Goal: Information Seeking & Learning: Learn about a topic

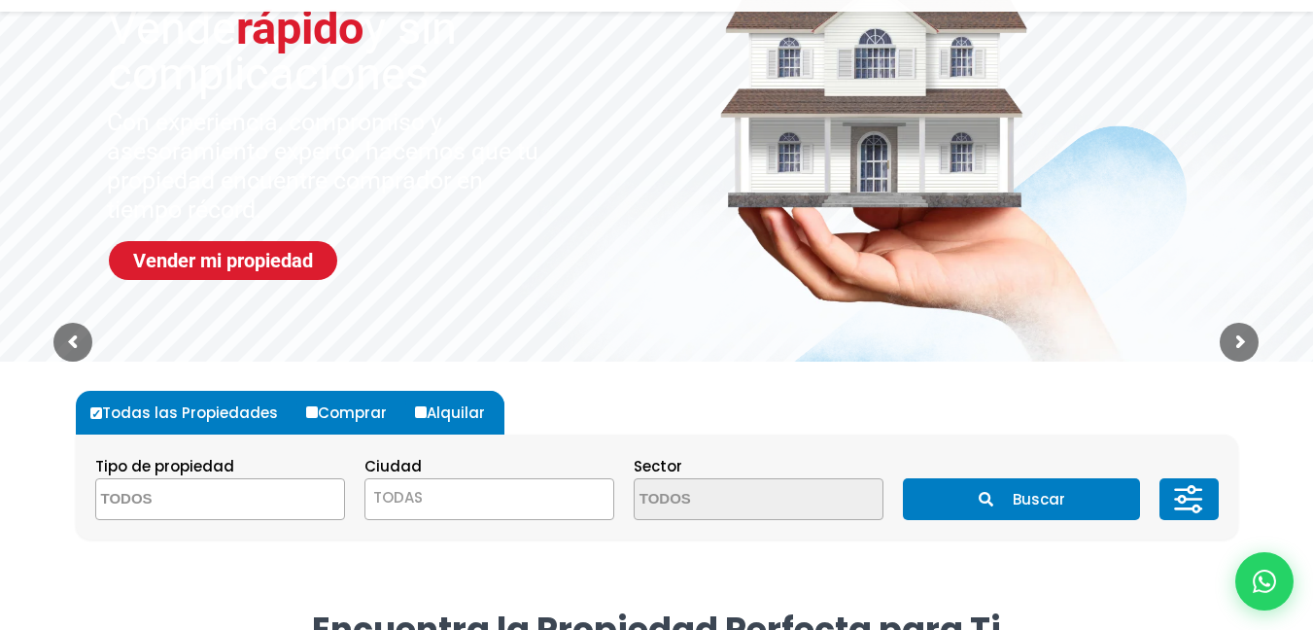
scroll to position [292, 0]
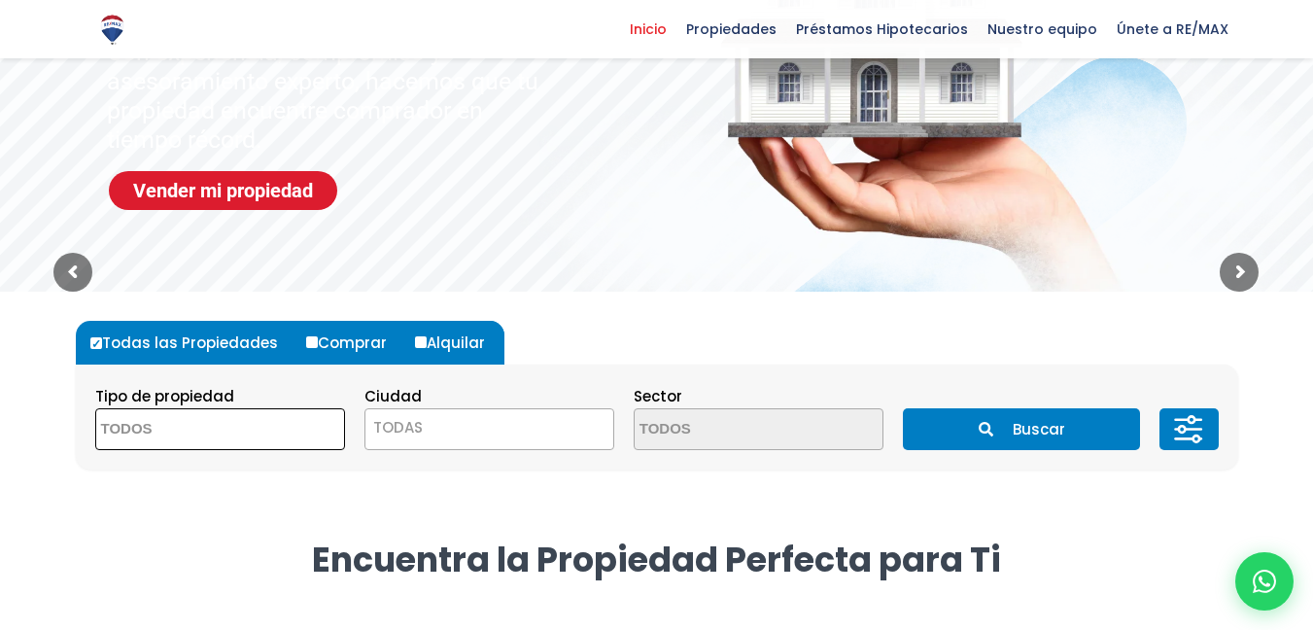
click at [264, 440] on textarea "Search" at bounding box center [190, 430] width 189 height 42
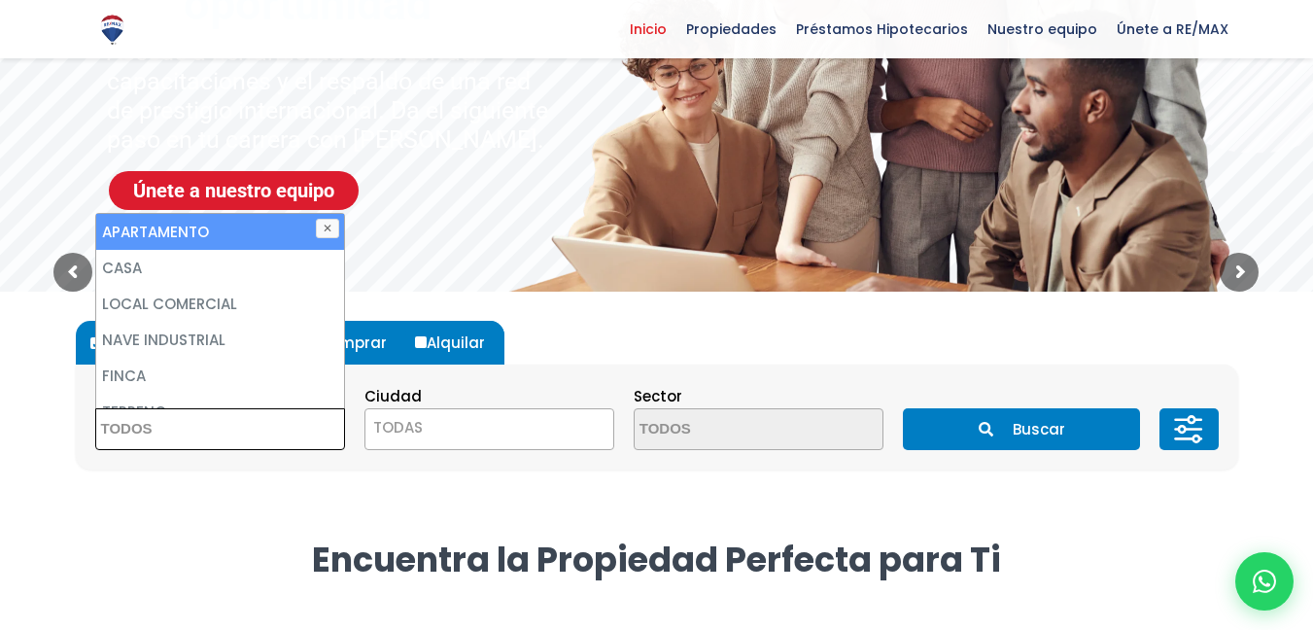
click at [256, 234] on li "APARTAMENTO" at bounding box center [220, 232] width 248 height 36
select select "apartment"
click at [236, 229] on li "APARTAMENTO" at bounding box center [220, 232] width 248 height 36
click at [183, 226] on li "APARTAMENTO" at bounding box center [220, 232] width 248 height 36
select select "apartment"
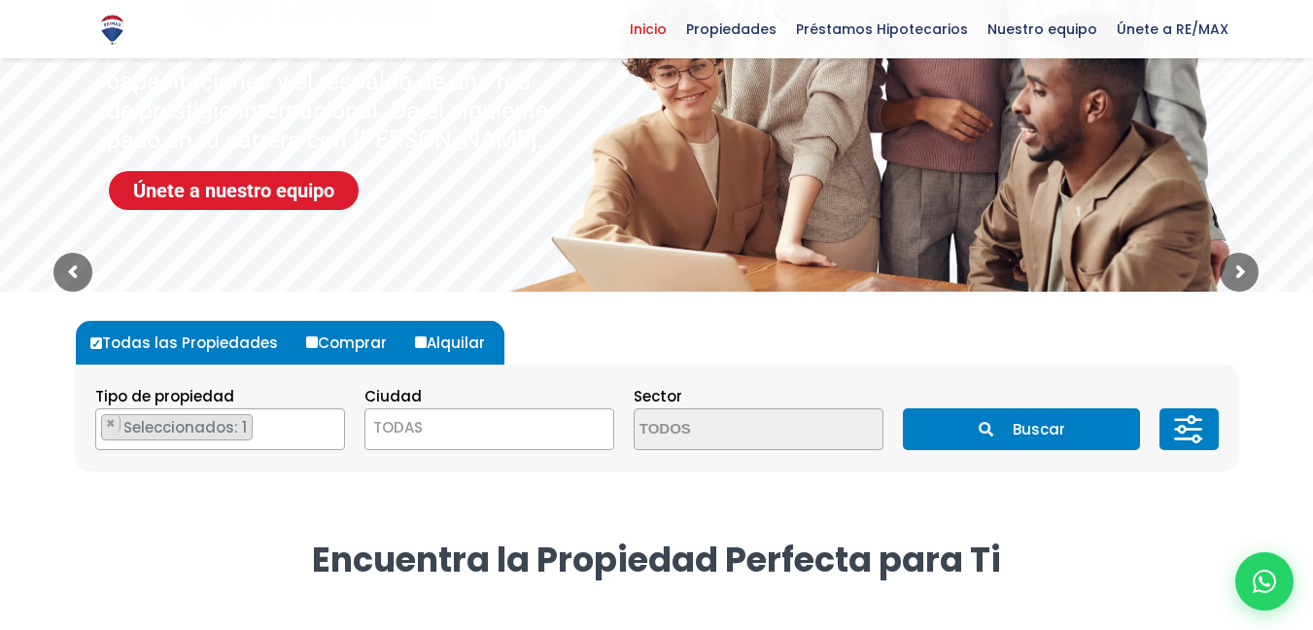
click at [567, 312] on div "Todas las Propiedades Comprar Alquilar Tipo de propiedad APARTAMENTO CASA LOCAL…" at bounding box center [657, 395] width 1163 height 207
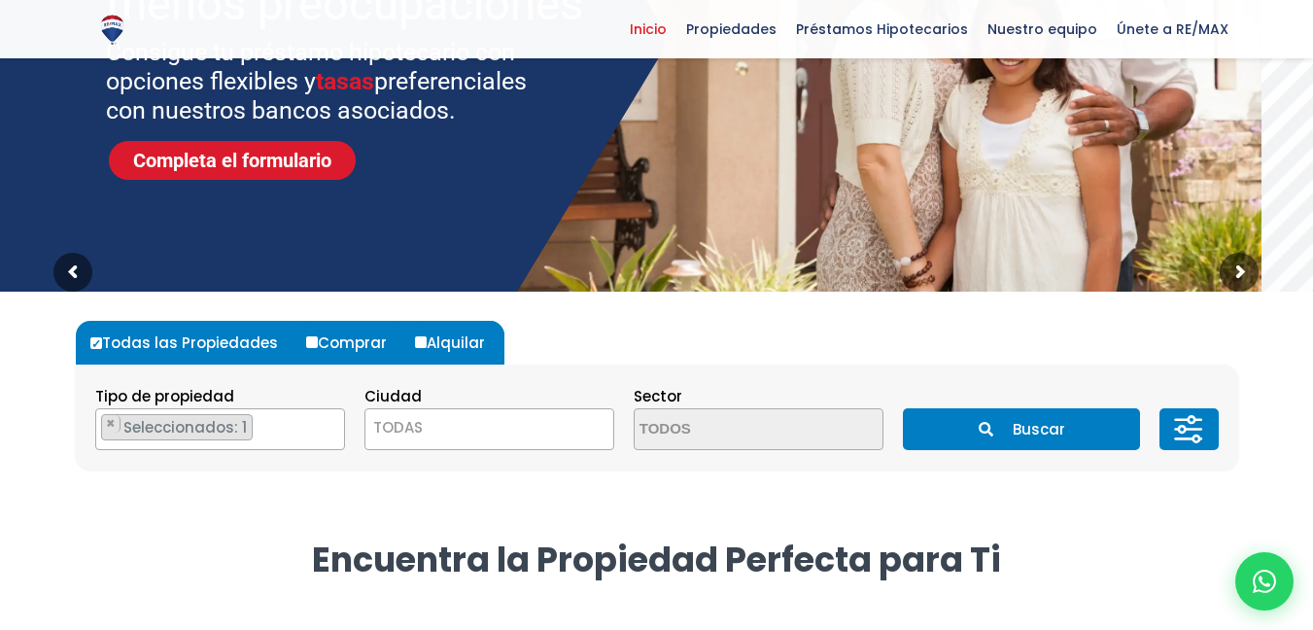
click at [452, 424] on span "TODAS" at bounding box center [489, 427] width 248 height 27
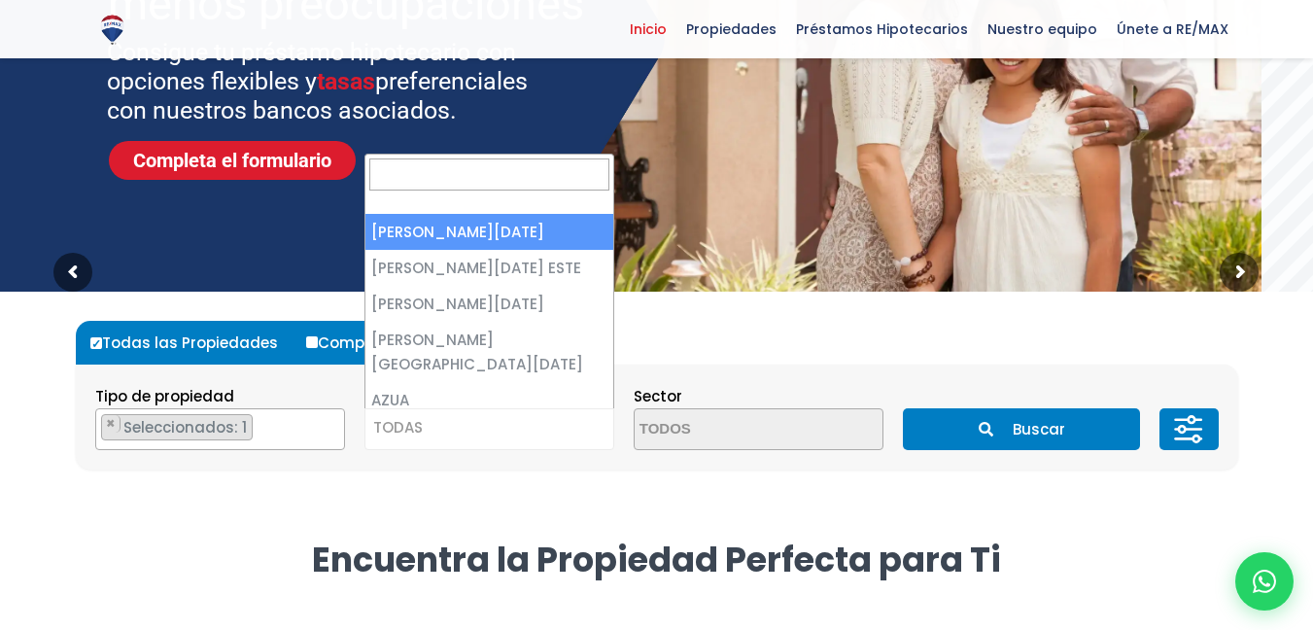
select select "1"
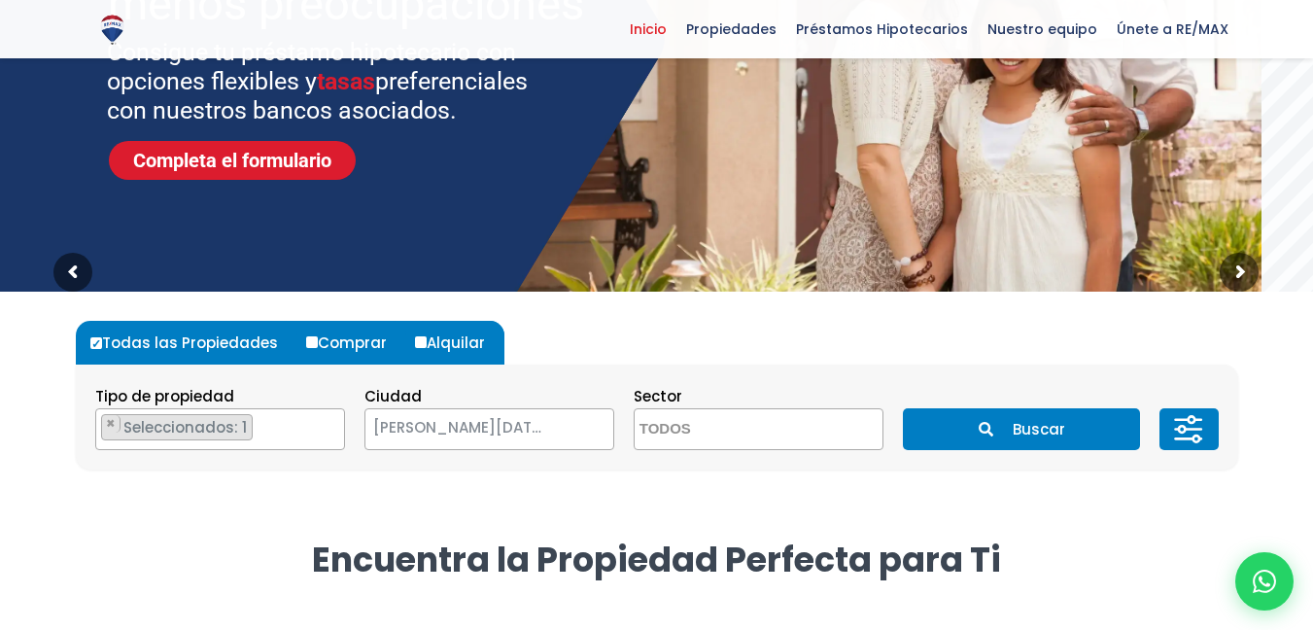
click at [415, 341] on input "Alquilar" at bounding box center [421, 342] width 12 height 12
radio input "true"
click at [702, 424] on textarea "Search" at bounding box center [729, 430] width 189 height 42
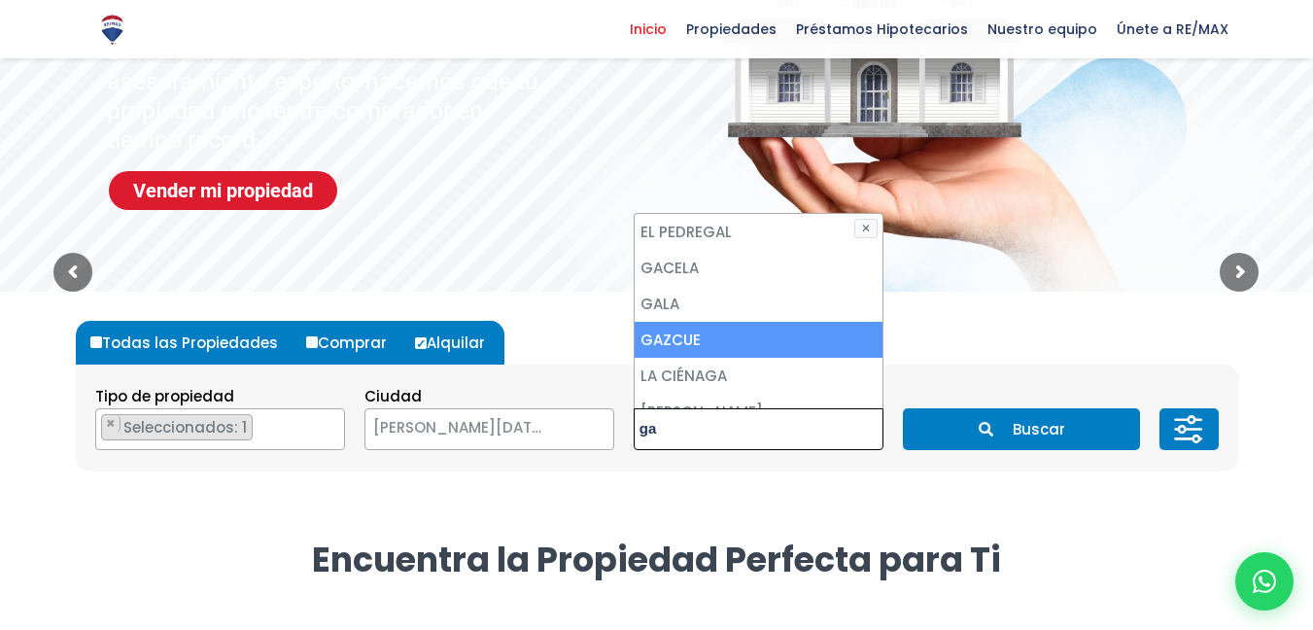
type textarea "ga"
click at [705, 342] on li "GAZCUE" at bounding box center [759, 340] width 248 height 36
select select "206"
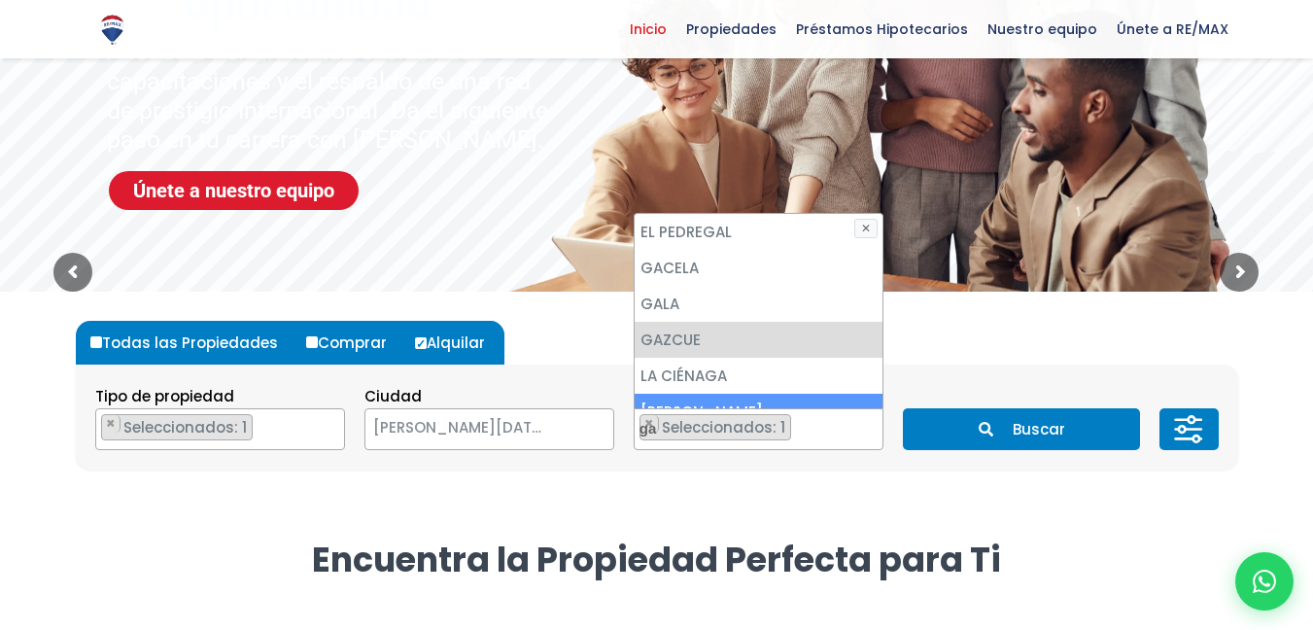
click at [847, 403] on li "LANNA GAUTIER" at bounding box center [759, 412] width 248 height 36
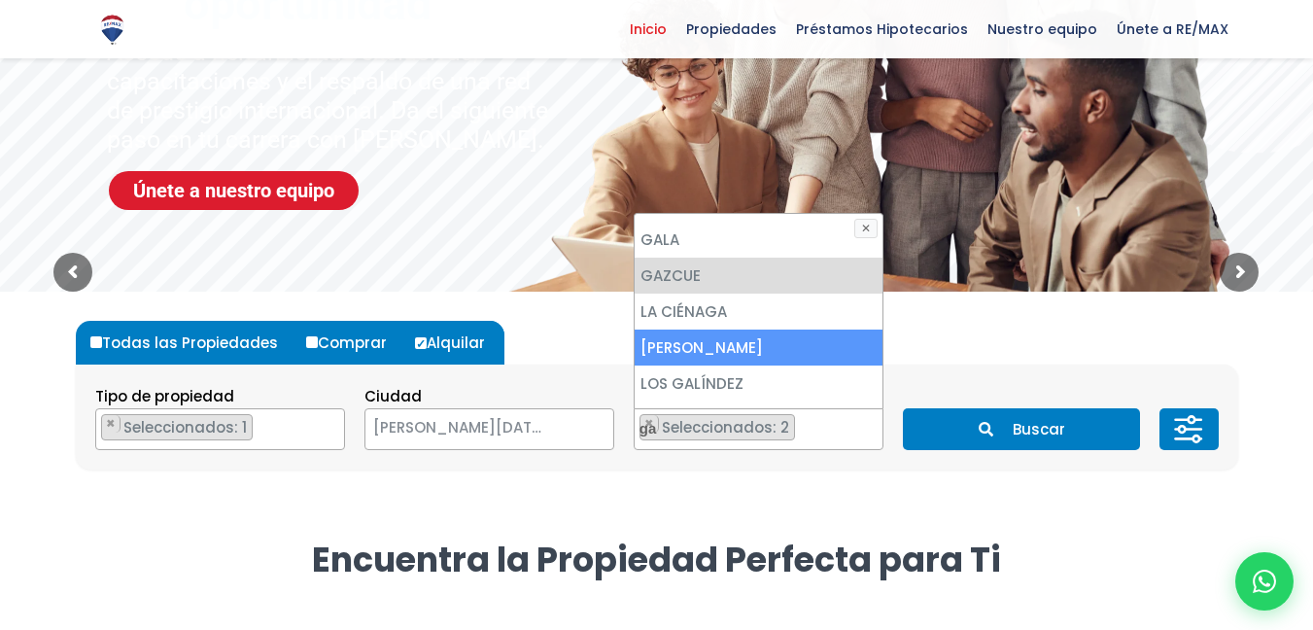
scroll to position [97, 0]
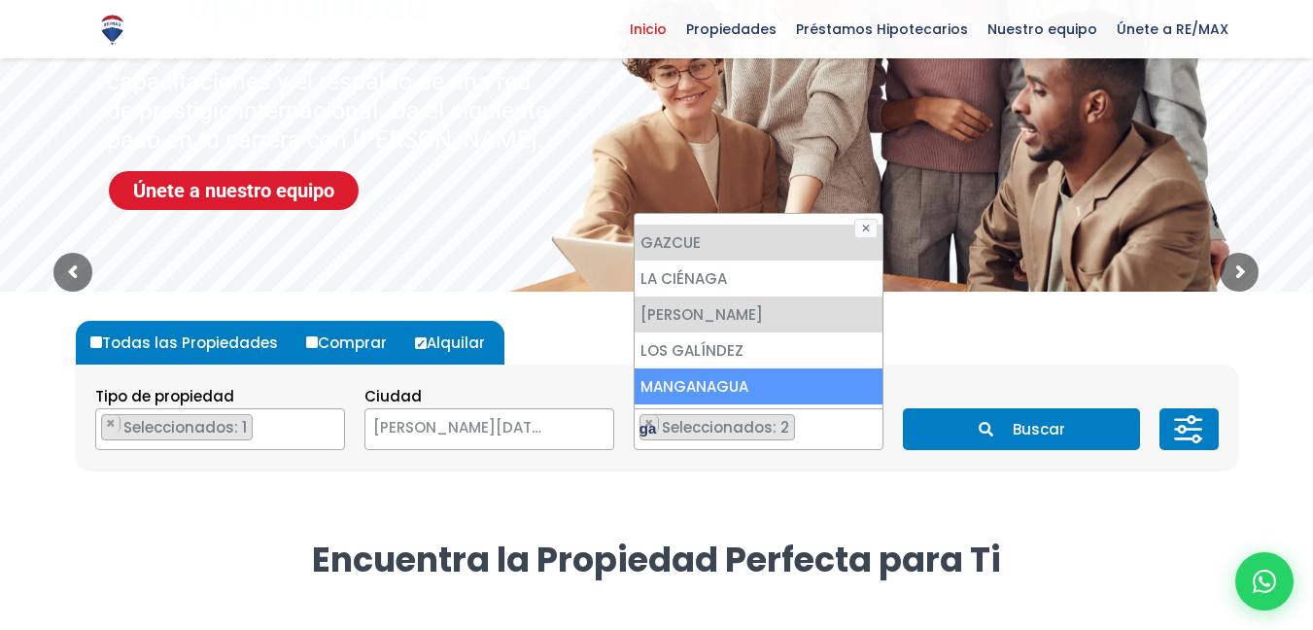
click at [758, 437] on li "× Seleccionados: 2" at bounding box center [718, 427] width 156 height 26
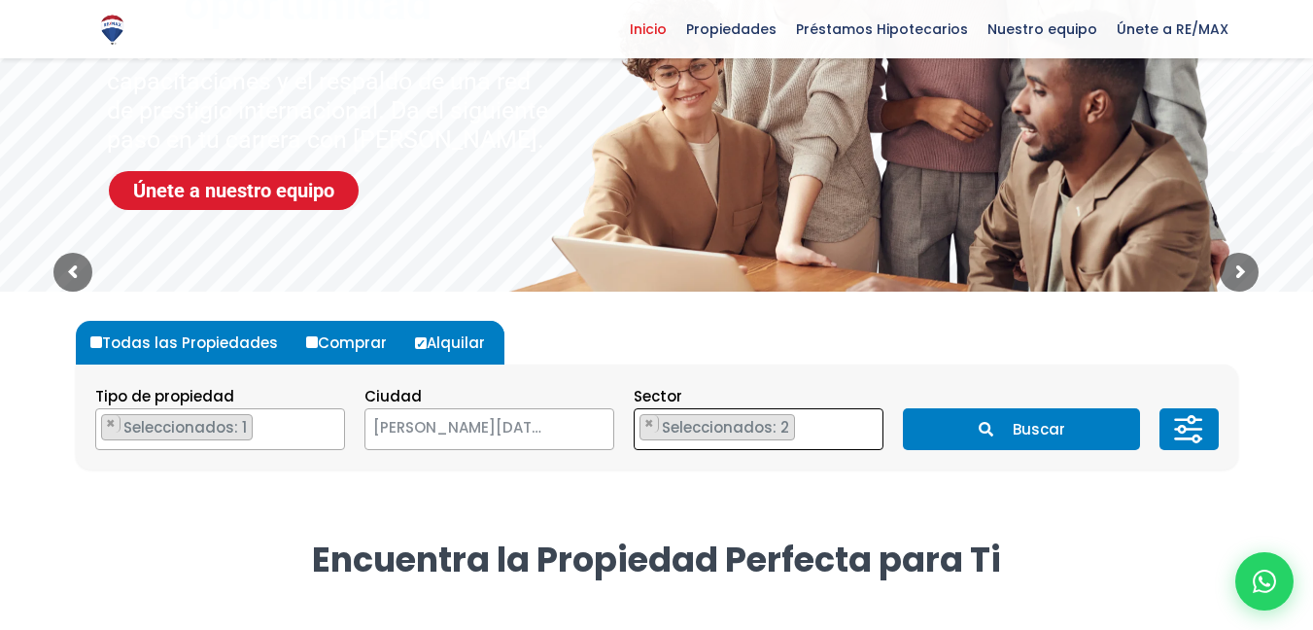
click at [833, 431] on ul "× Seleccionados: 2 × Seleccionados: 2" at bounding box center [747, 430] width 224 height 42
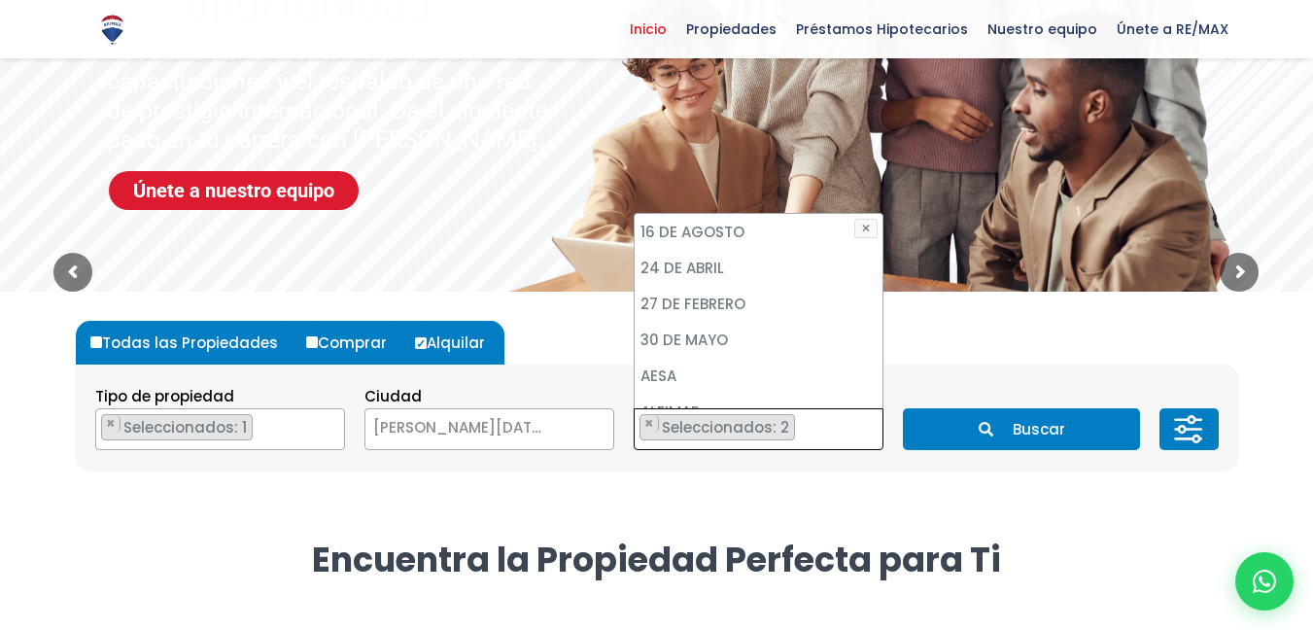
scroll to position [3106, 0]
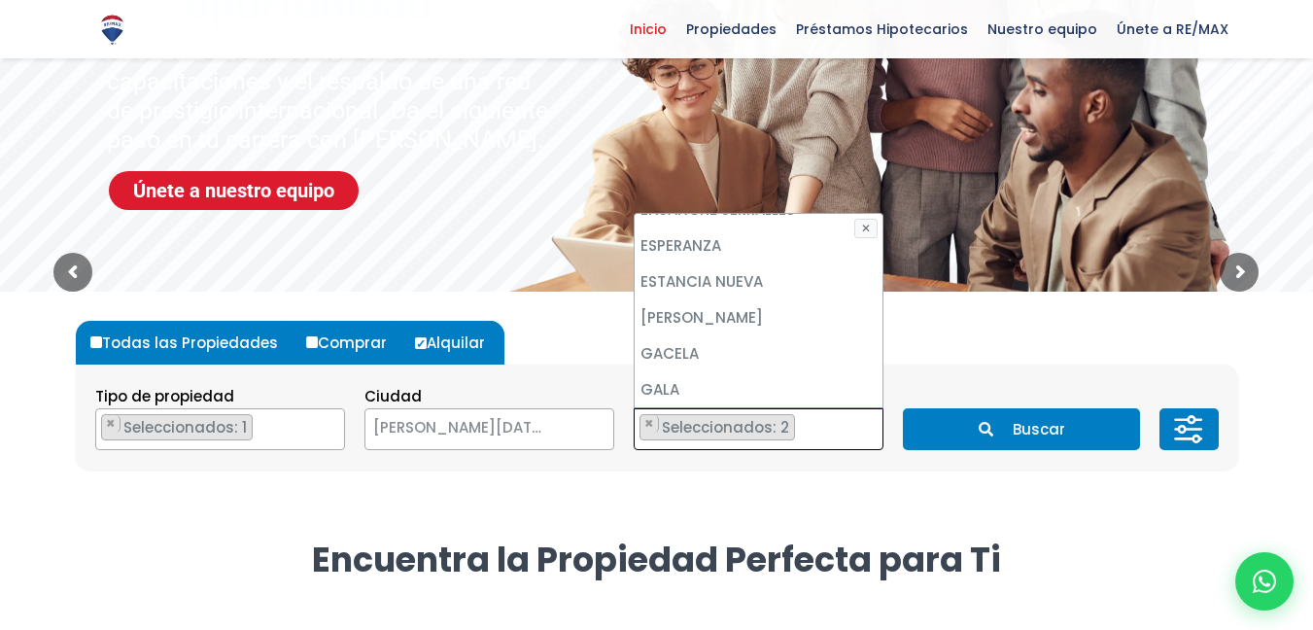
click at [809, 425] on ul "× Seleccionados: 2 × Seleccionados: 2" at bounding box center [747, 430] width 224 height 42
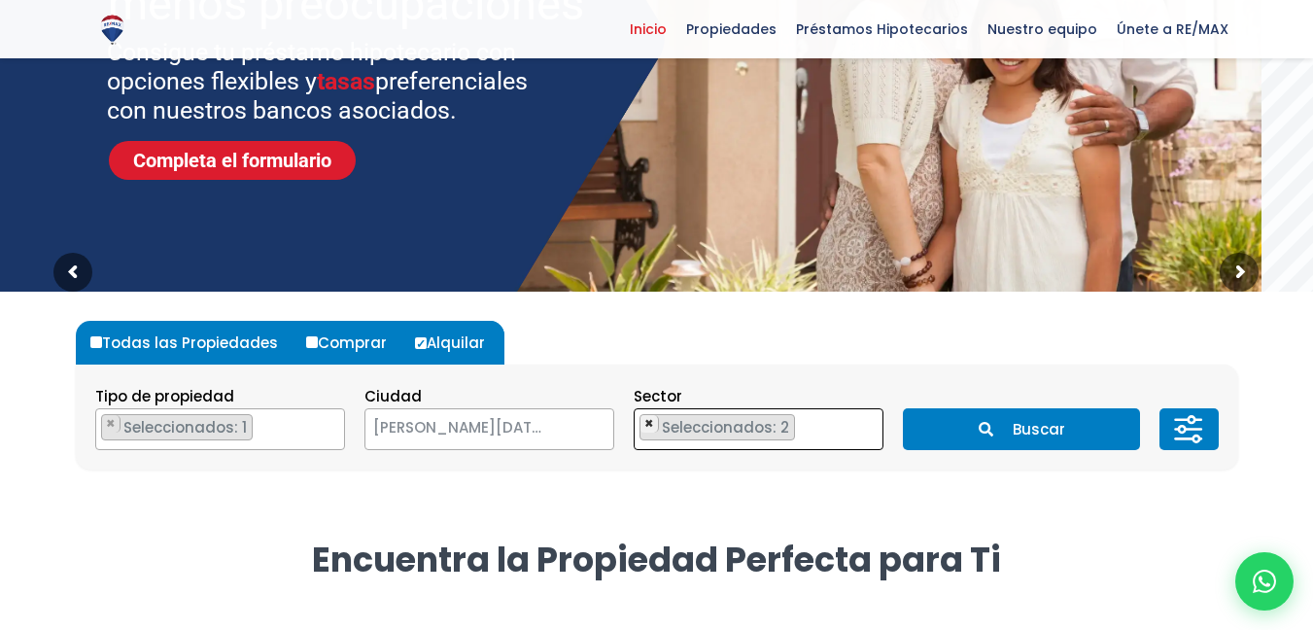
click at [650, 424] on span "×" at bounding box center [649, 423] width 10 height 17
select select "190"
click at [799, 425] on ul "× Seleccionados: 1" at bounding box center [747, 430] width 224 height 42
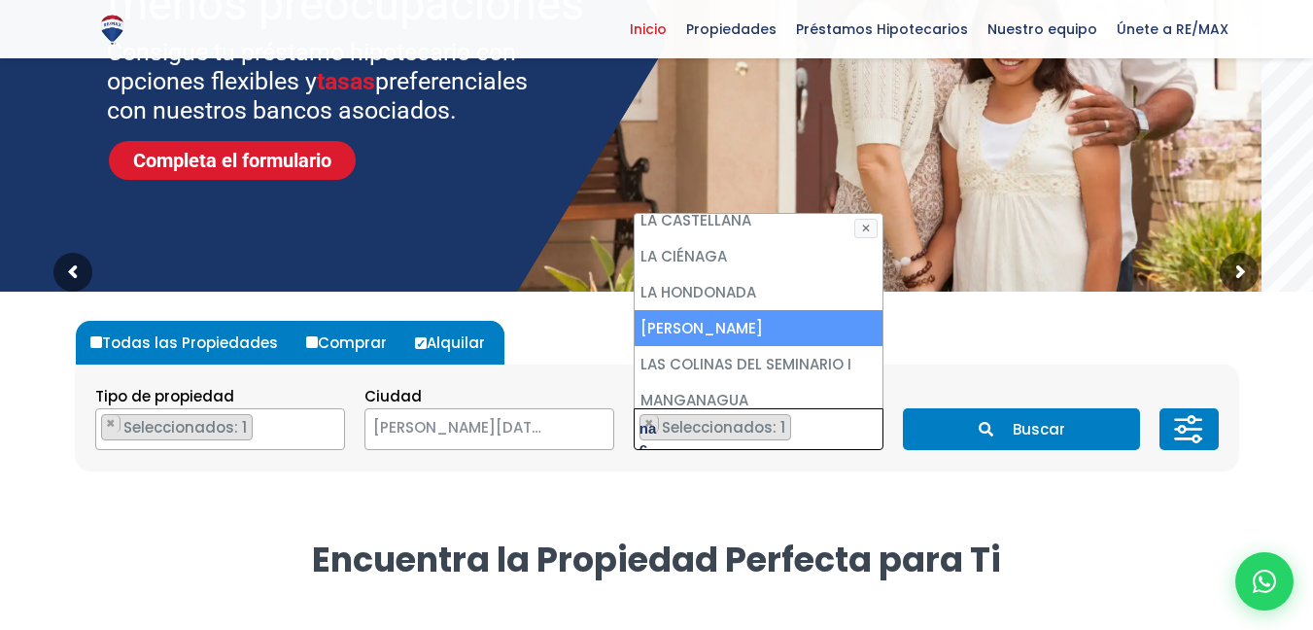
scroll to position [0, 0]
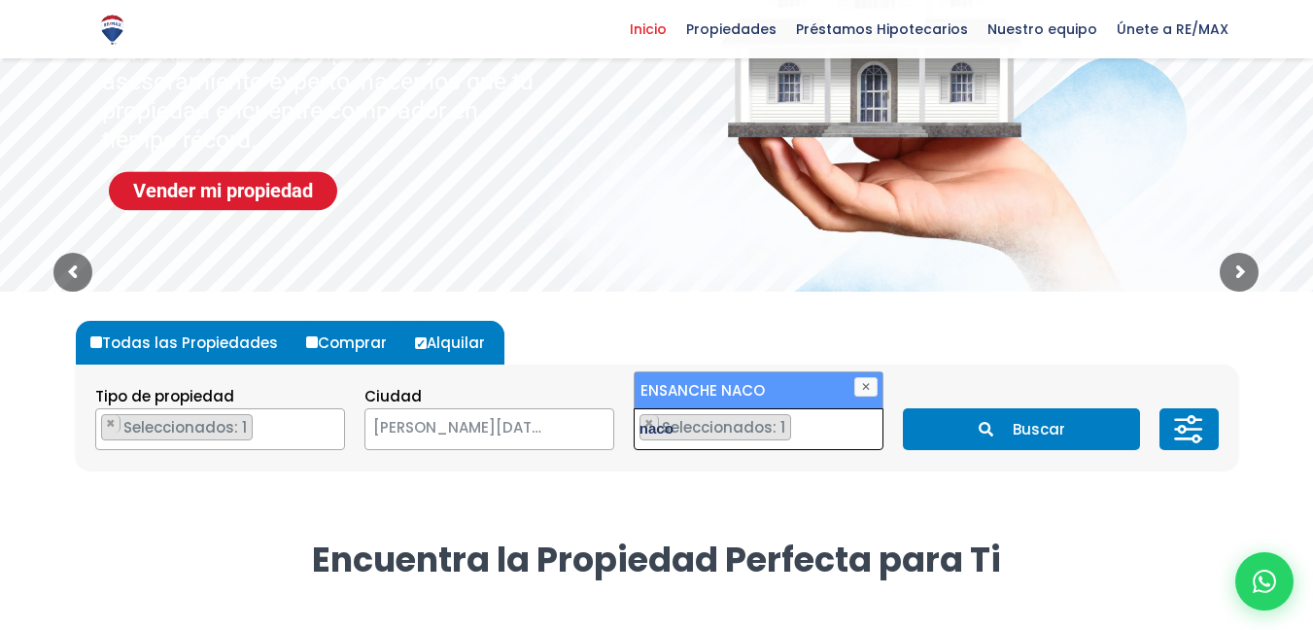
type textarea "naco"
click at [718, 386] on li "ENSANCHE NACO" at bounding box center [759, 390] width 248 height 36
select select "182"
click at [814, 434] on ul "× Seleccionados: 2 × Seleccionados: 2" at bounding box center [747, 430] width 224 height 42
type textarea "la esp"
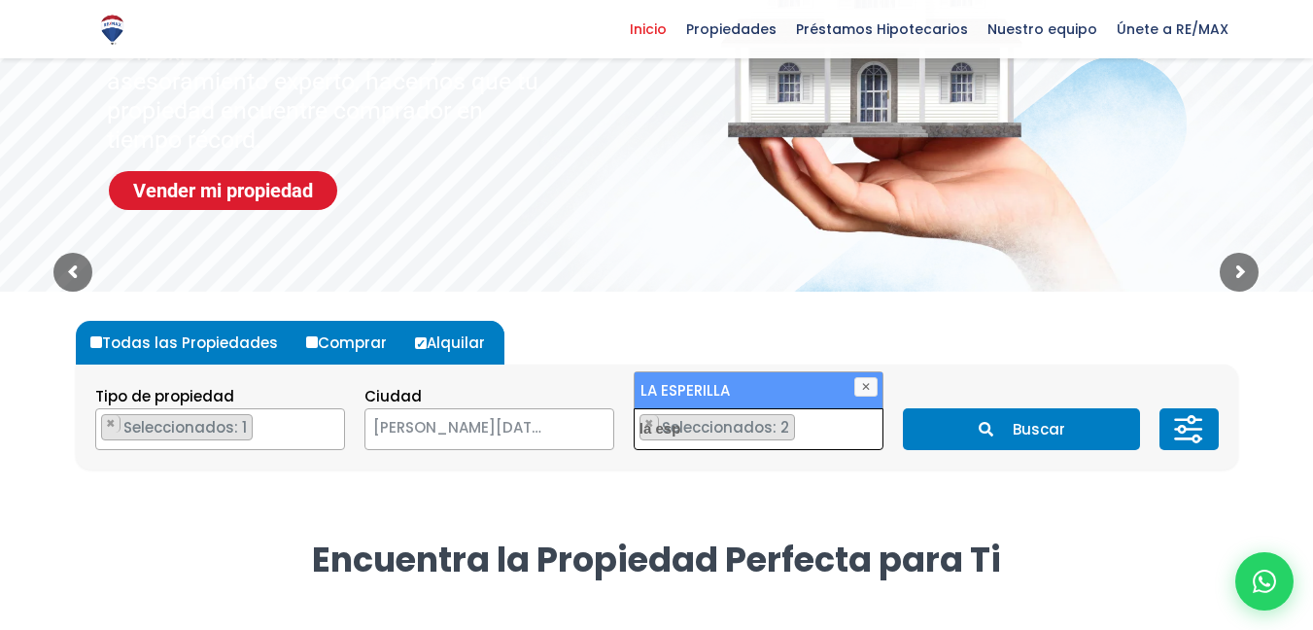
click at [800, 377] on li "LA ESPERILLA" at bounding box center [759, 390] width 248 height 36
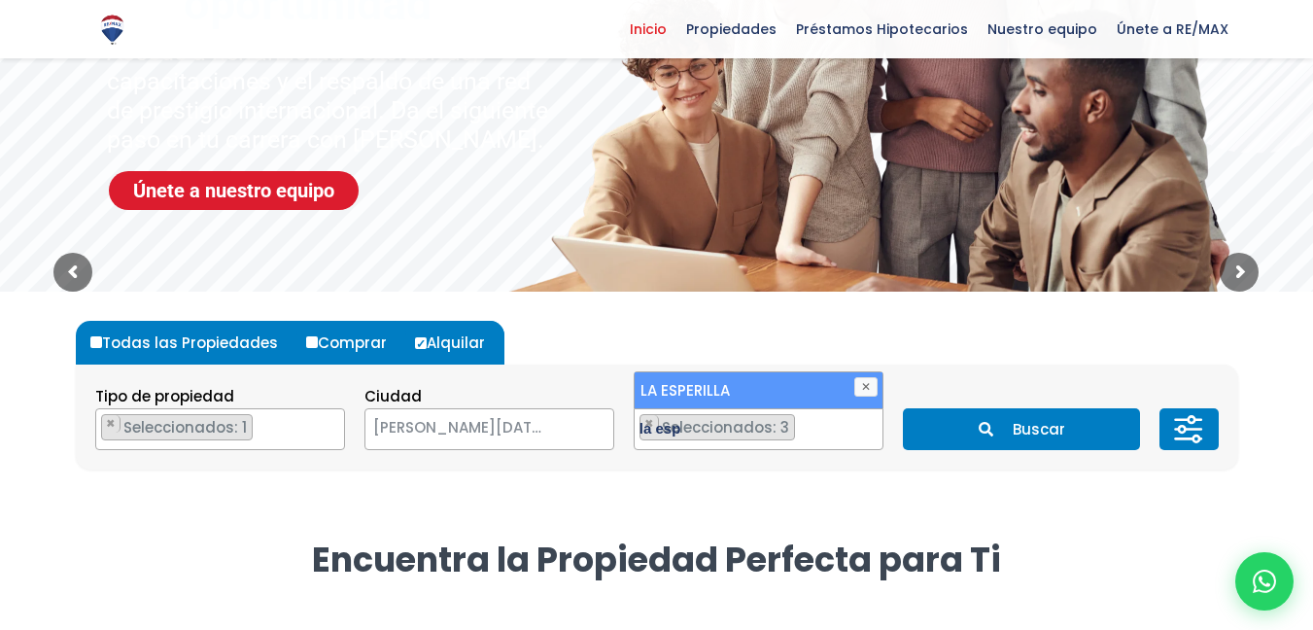
click at [816, 437] on ul "× Seleccionados: 3 × Seleccionados: 3 × Seleccionados: 3" at bounding box center [747, 430] width 224 height 42
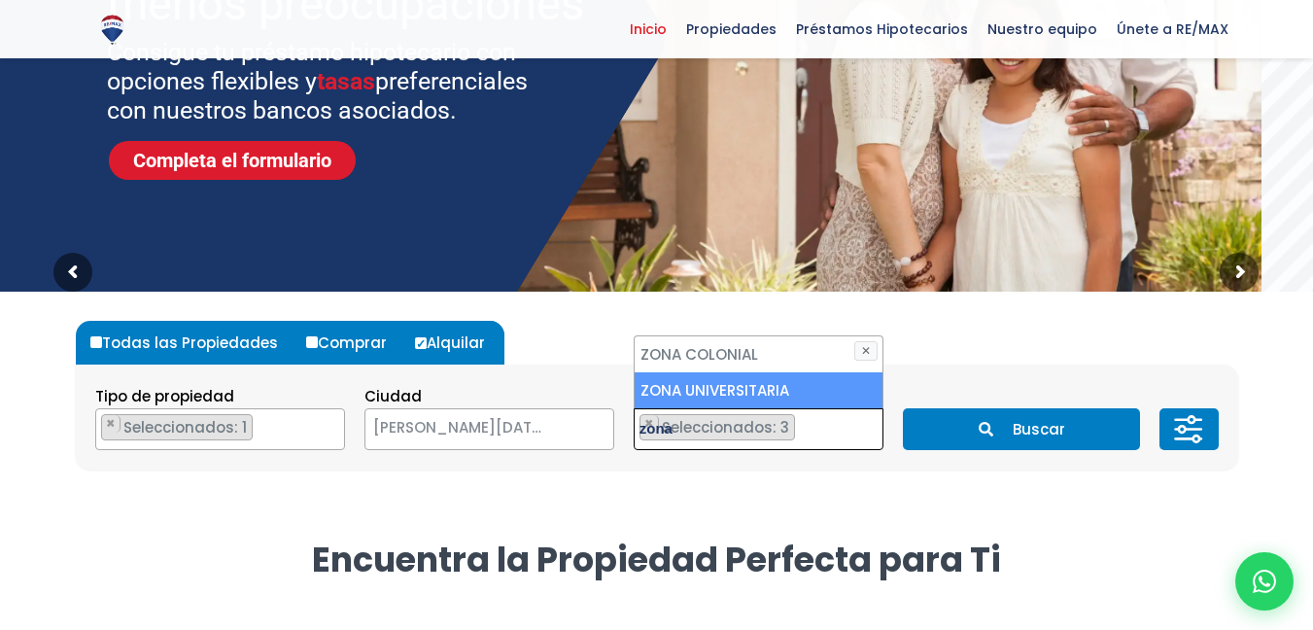
type textarea "zona"
click at [840, 387] on li "ZONA UNIVERSITARIA" at bounding box center [759, 390] width 248 height 36
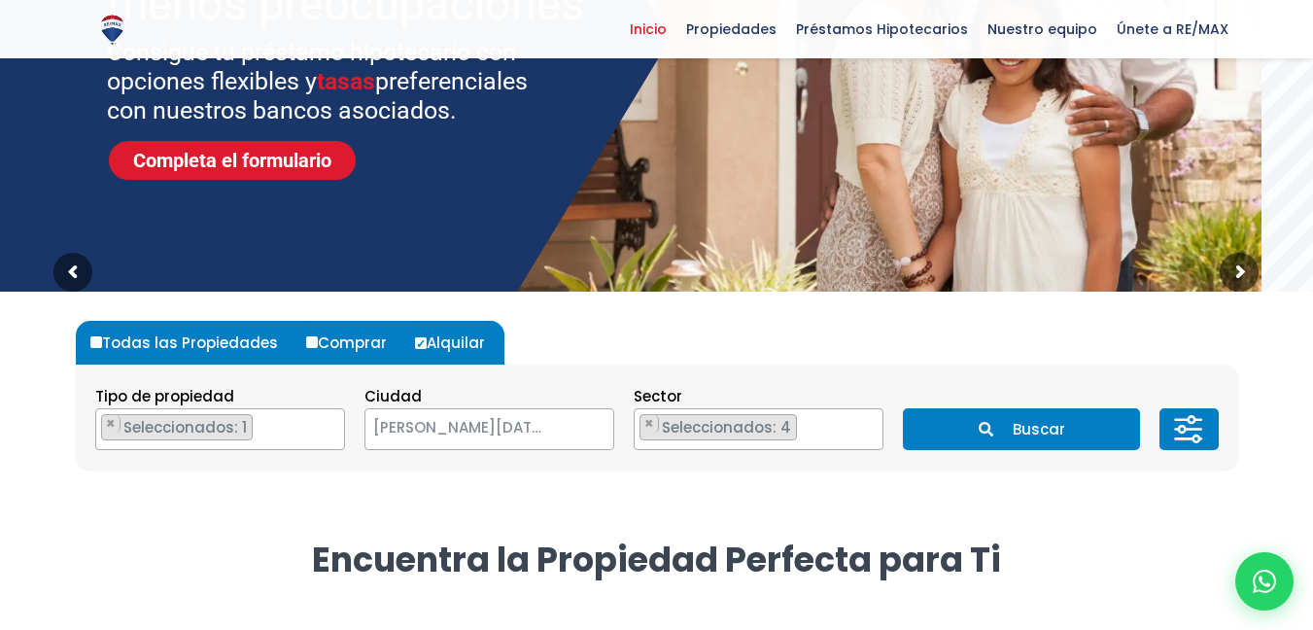
click at [848, 487] on div "Todas las Propiedades Comprar Alquilar Tipo de propiedad APARTAMENTO CASA LOCAL…" at bounding box center [657, 395] width 1163 height 207
click at [1199, 426] on icon at bounding box center [1188, 429] width 39 height 58
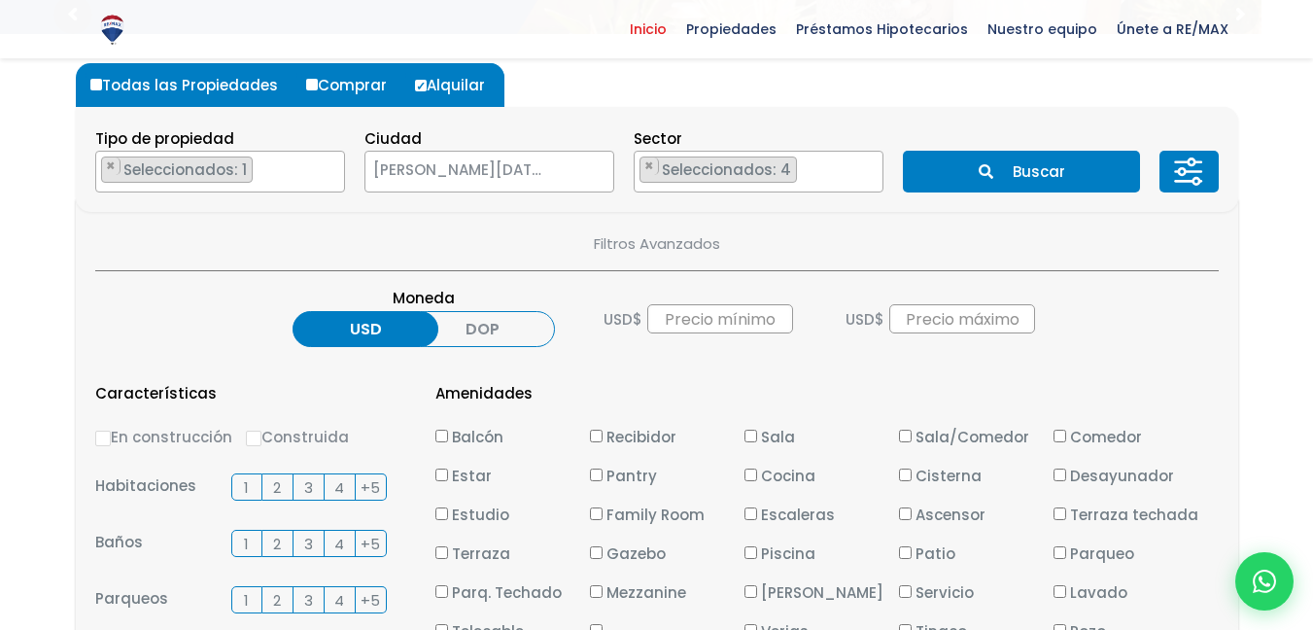
scroll to position [583, 0]
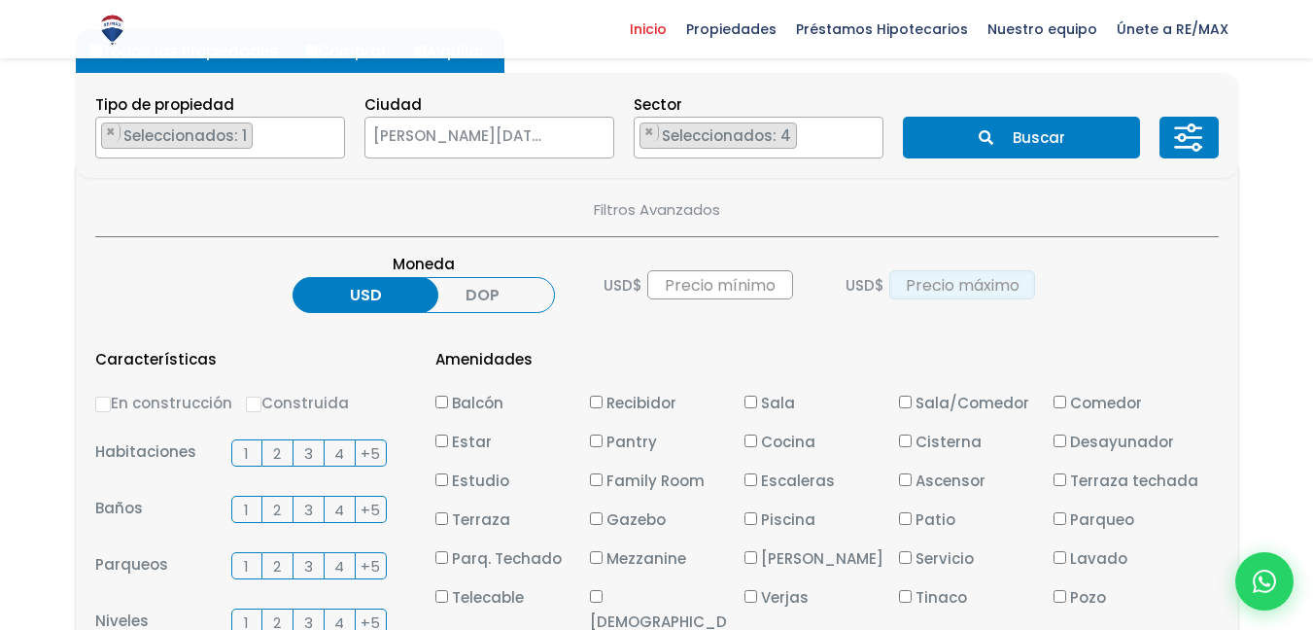
click at [944, 285] on input "text" at bounding box center [962, 284] width 146 height 29
type input "1,000"
click at [786, 331] on section "Filtros Avanzados Moneda USD DOP USD $ USD $ 1,000 Características En construcc…" at bounding box center [657, 589] width 1163 height 852
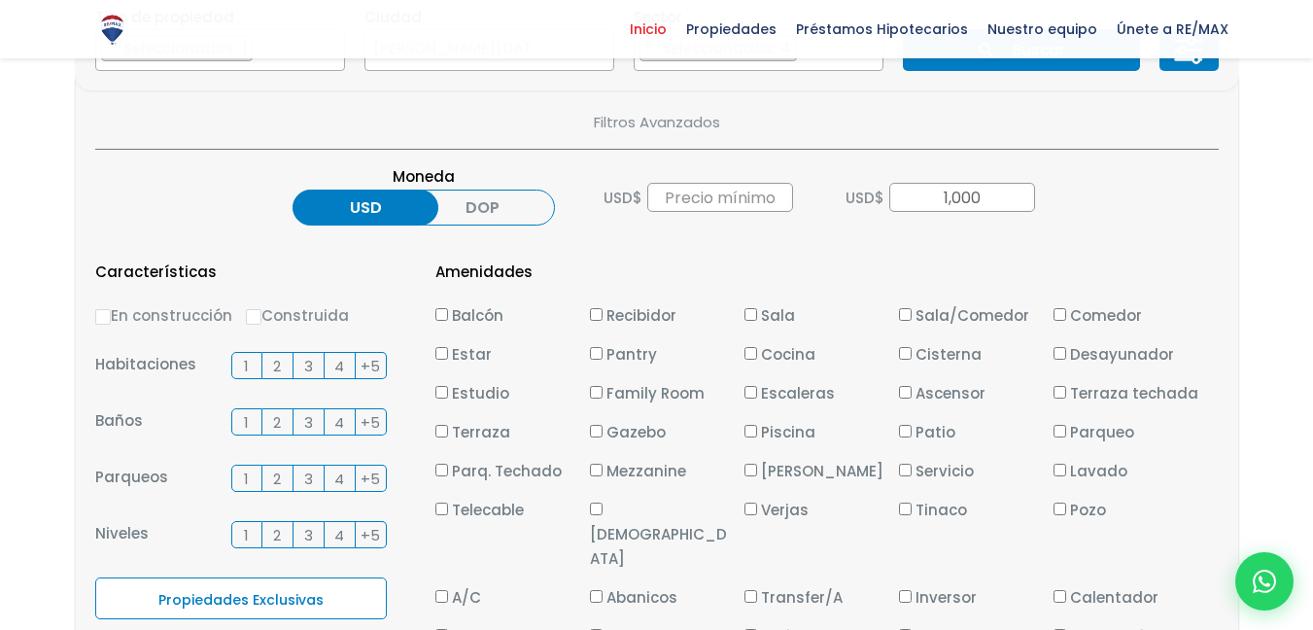
scroll to position [680, 0]
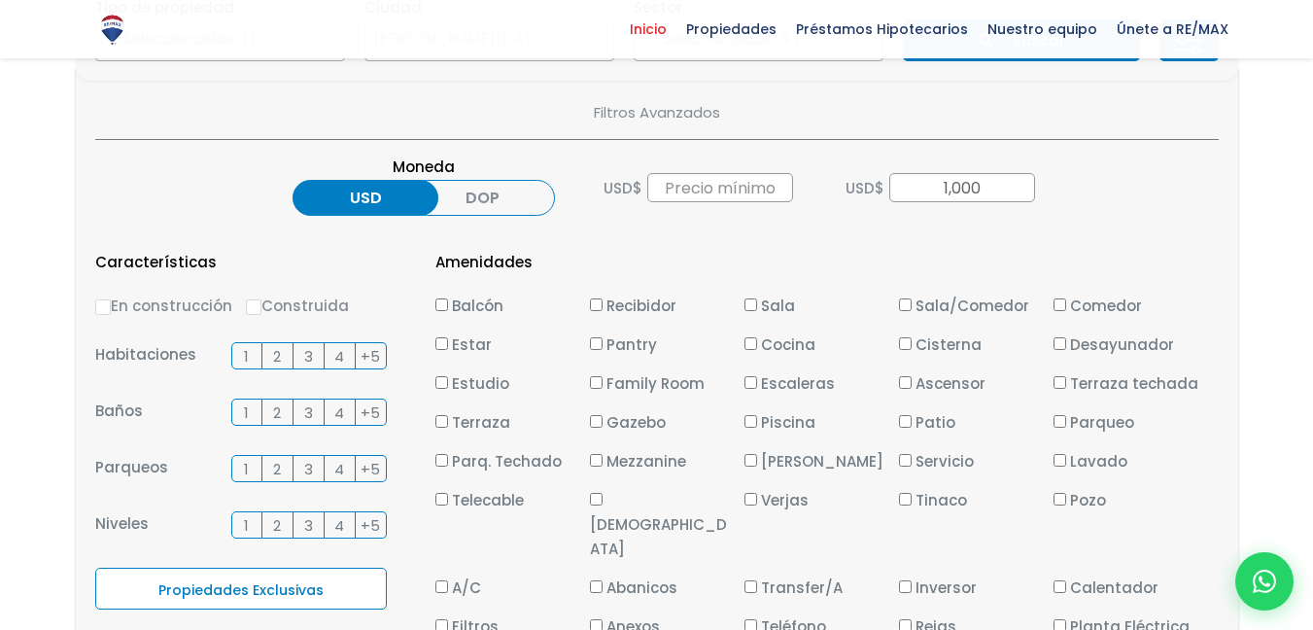
click at [247, 354] on span "1" at bounding box center [246, 356] width 5 height 24
click at [0, 0] on input "1" at bounding box center [0, 0] width 0 height 0
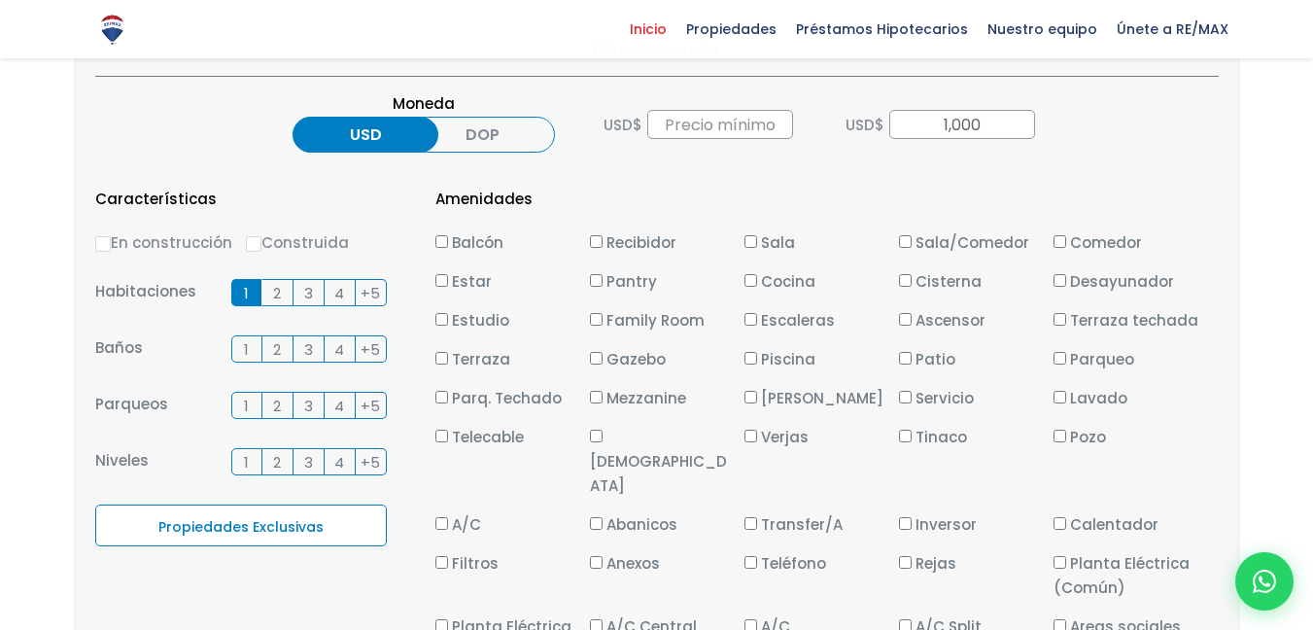
scroll to position [778, 0]
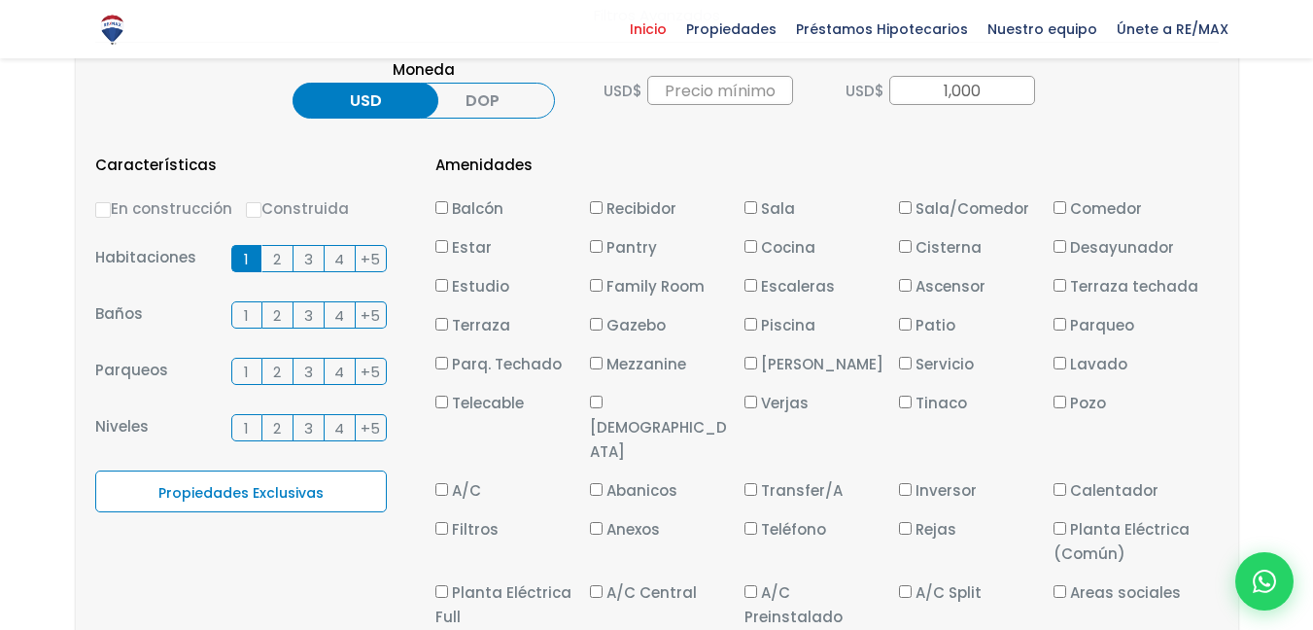
click at [247, 371] on span "1" at bounding box center [246, 372] width 5 height 24
click at [0, 0] on input "1" at bounding box center [0, 0] width 0 height 0
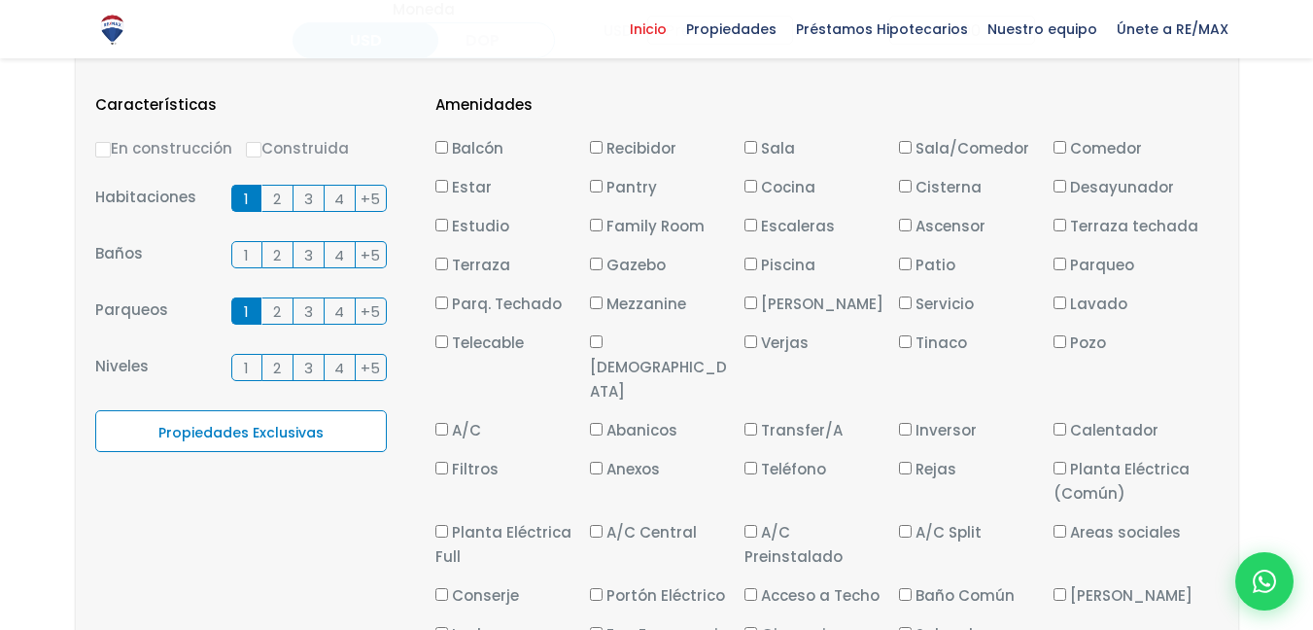
scroll to position [972, 0]
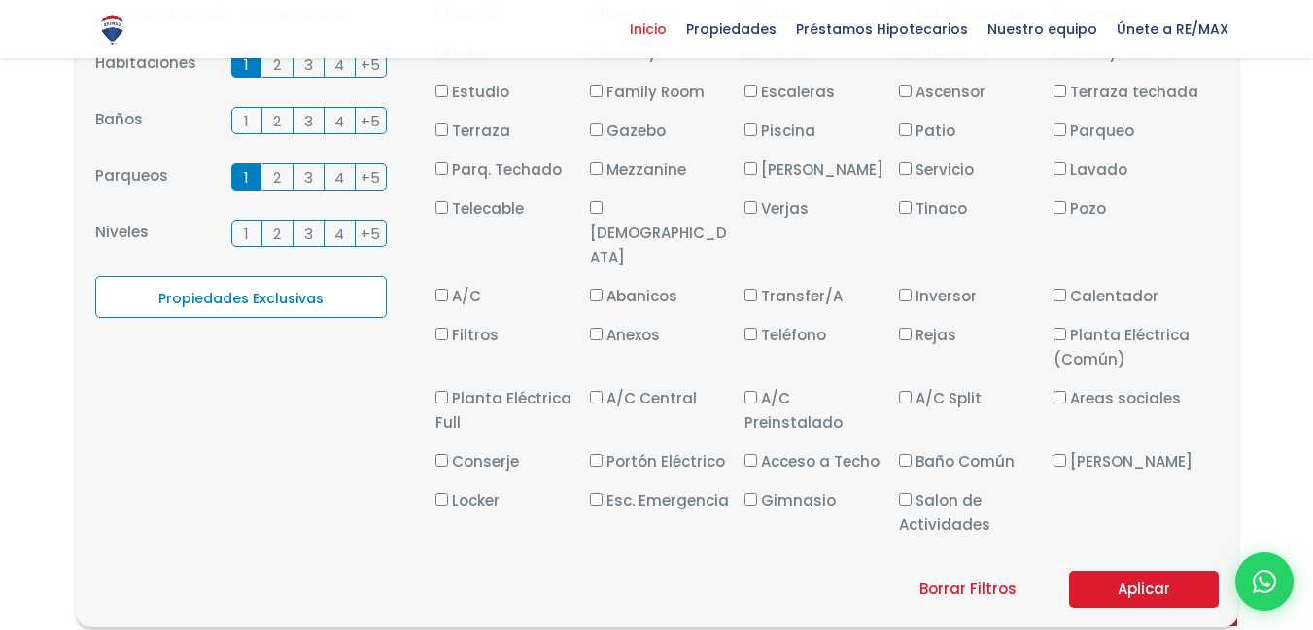
click at [1145, 571] on button "Aplicar" at bounding box center [1144, 589] width 150 height 37
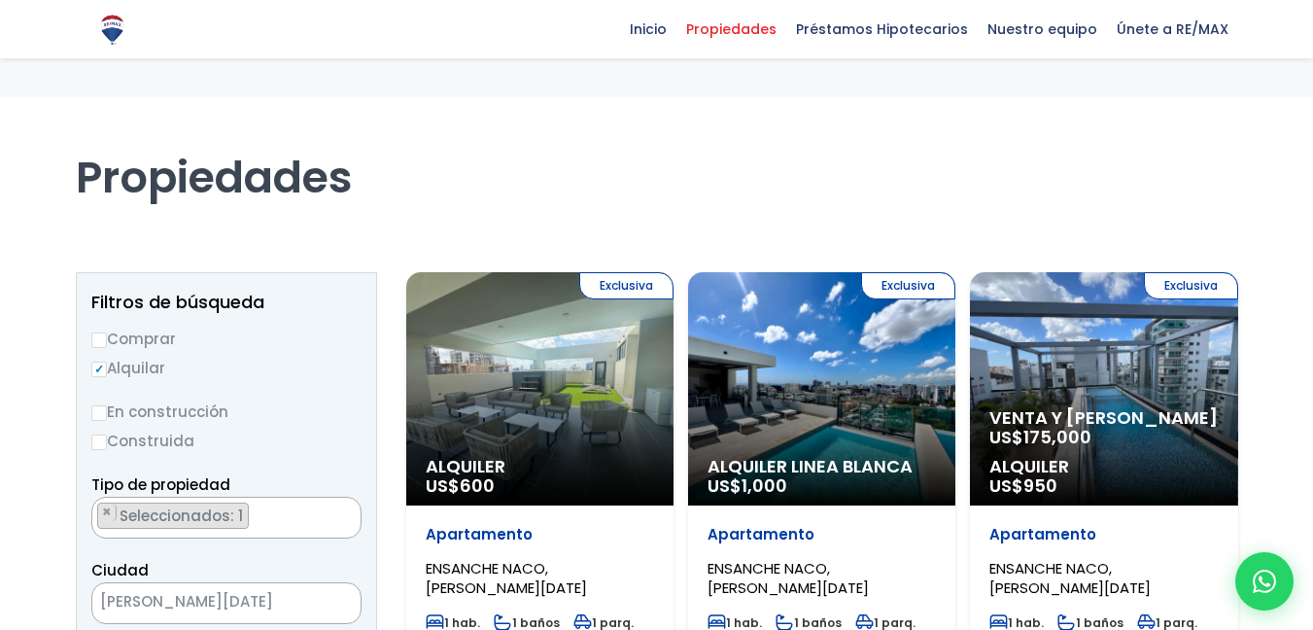
scroll to position [194, 0]
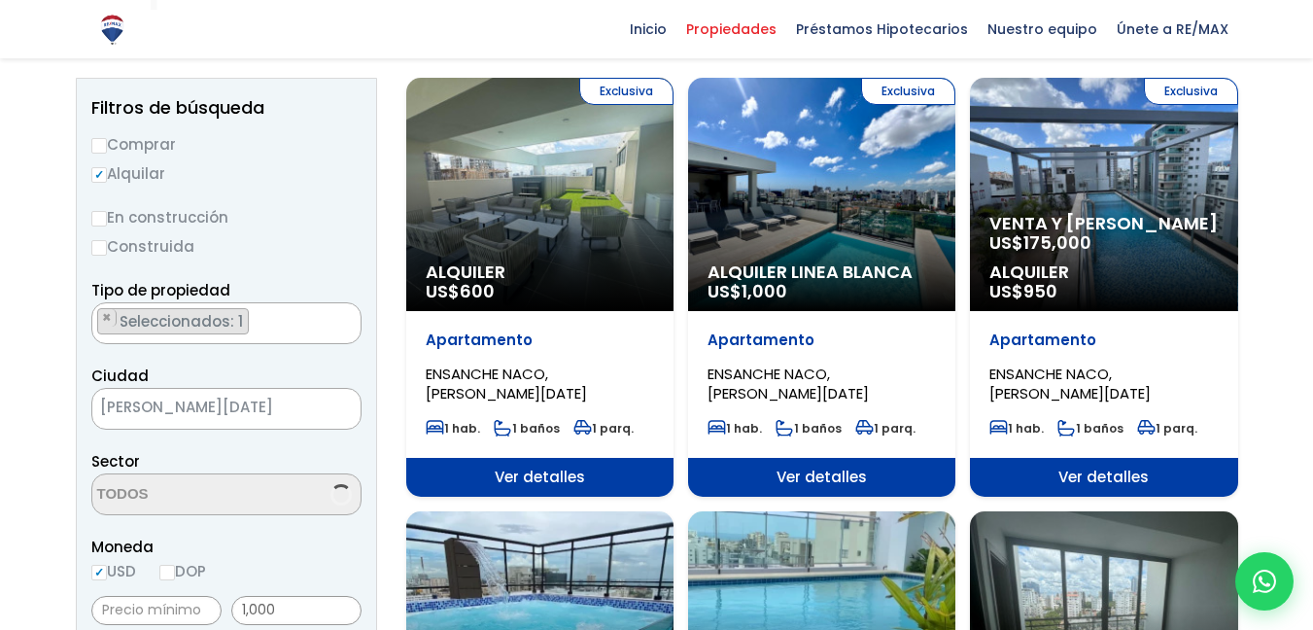
select select "182"
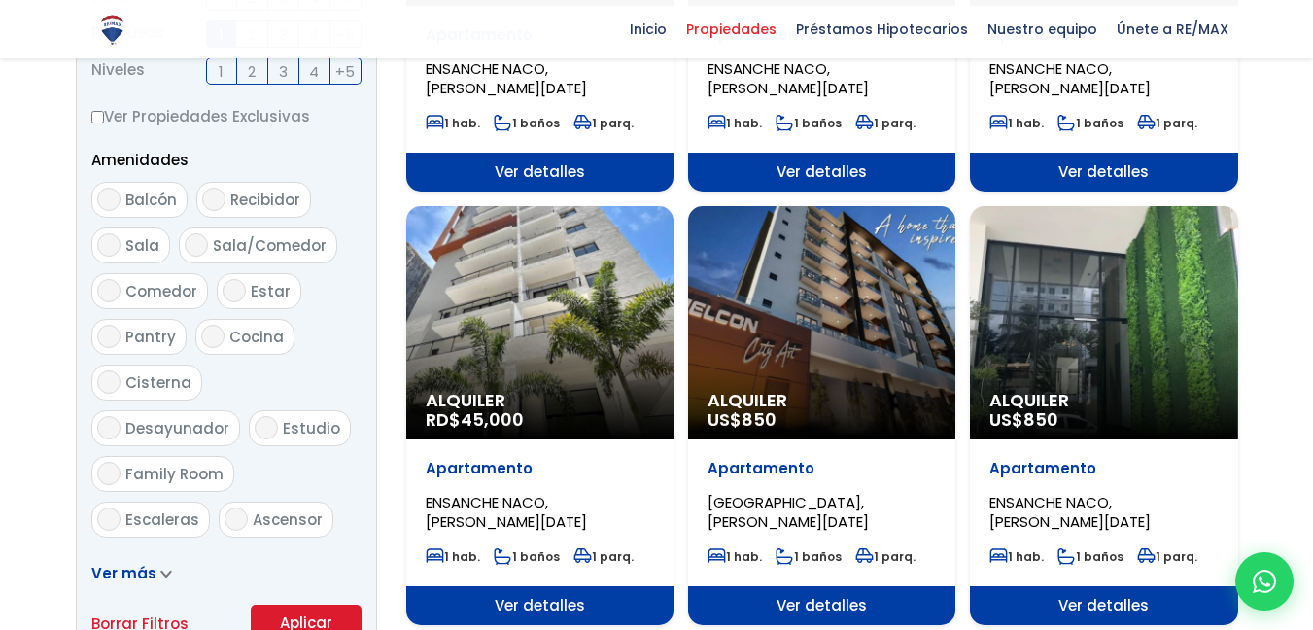
scroll to position [1069, 0]
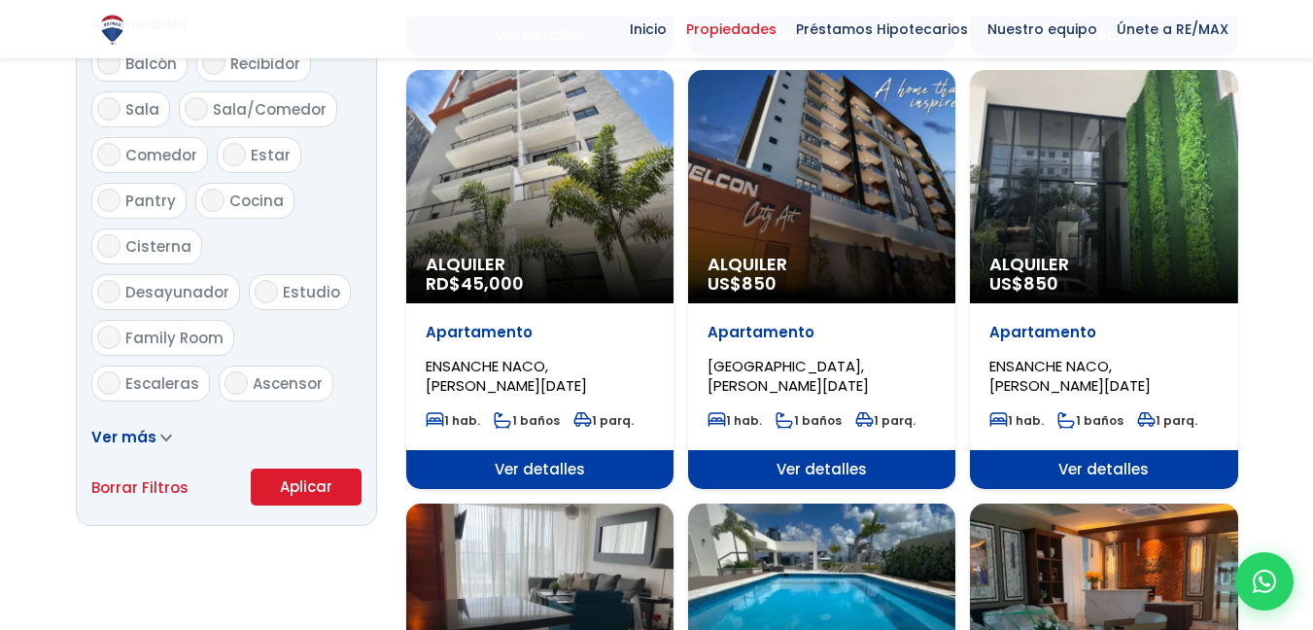
click at [160, 437] on icon at bounding box center [166, 438] width 12 height 9
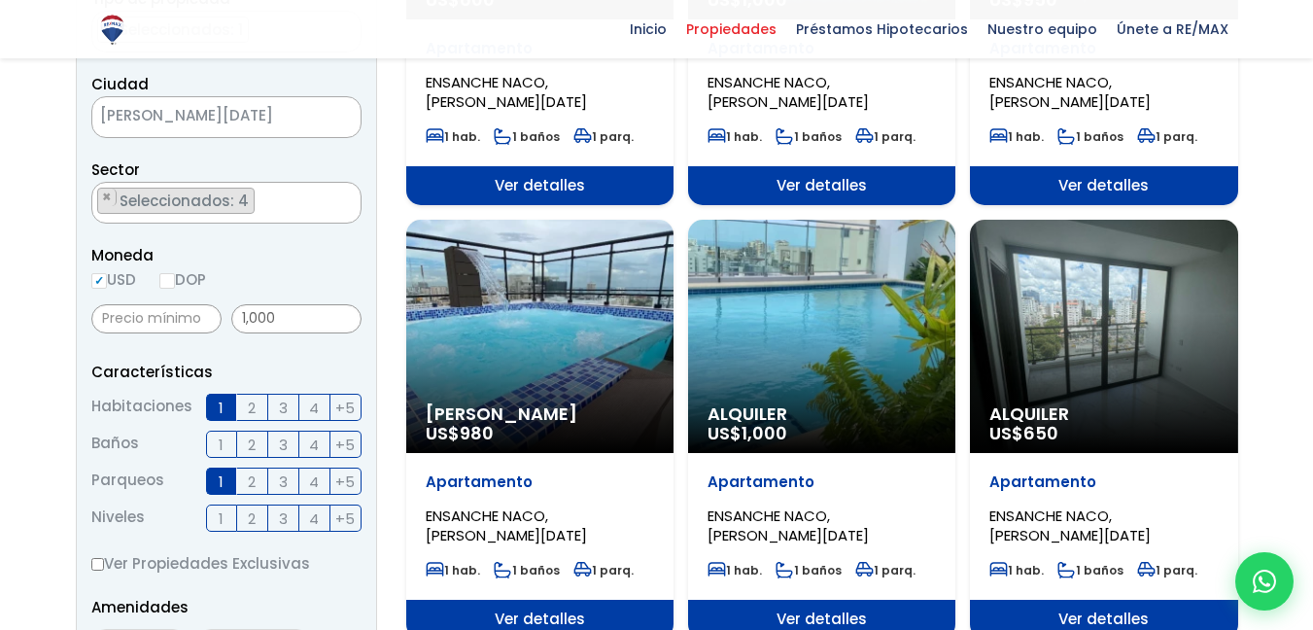
scroll to position [583, 0]
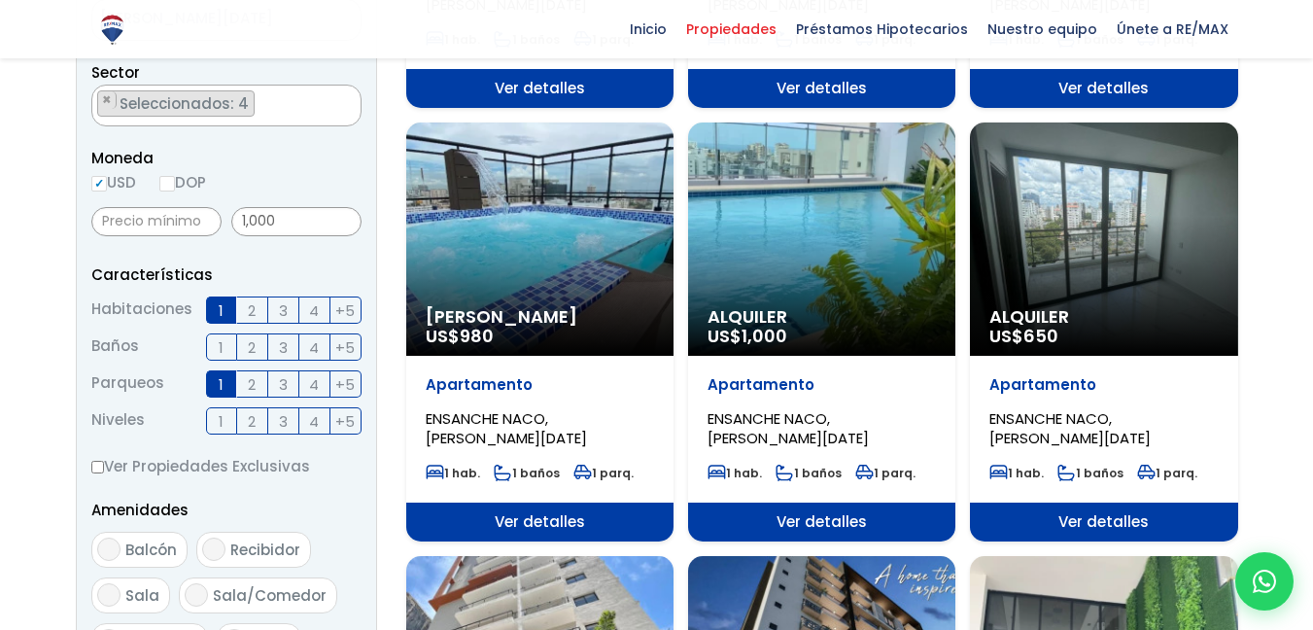
click at [557, 209] on div "Alquiler Amueblado US$ 980" at bounding box center [539, 238] width 267 height 233
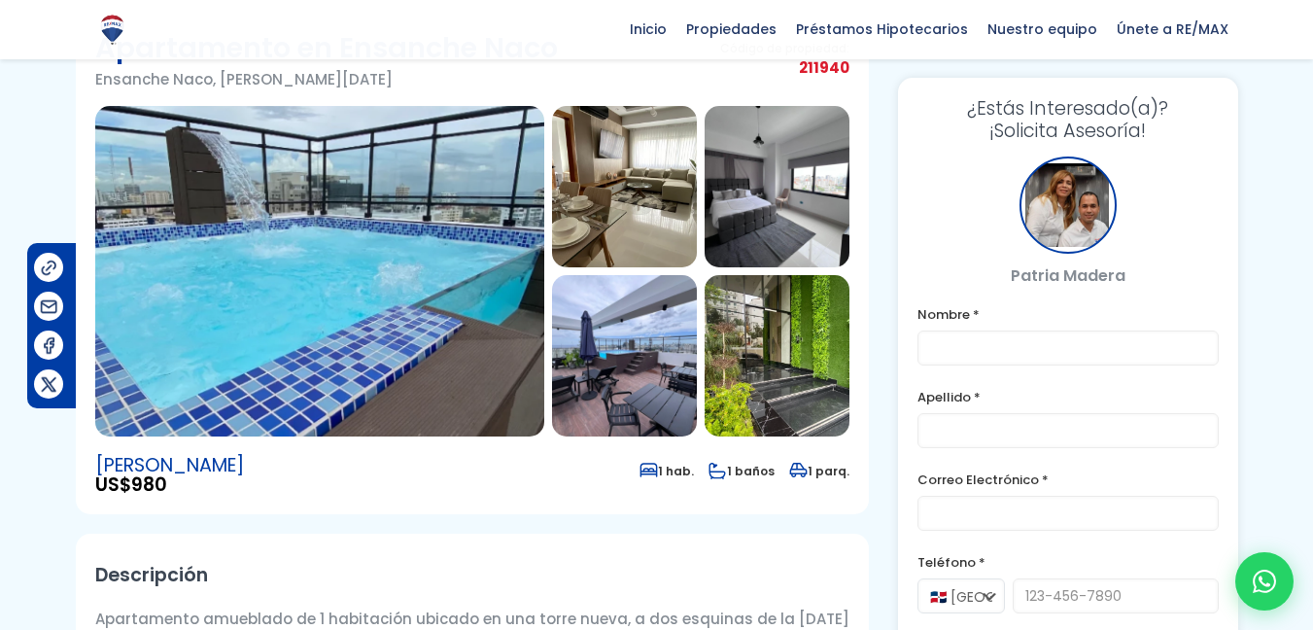
scroll to position [97, 0]
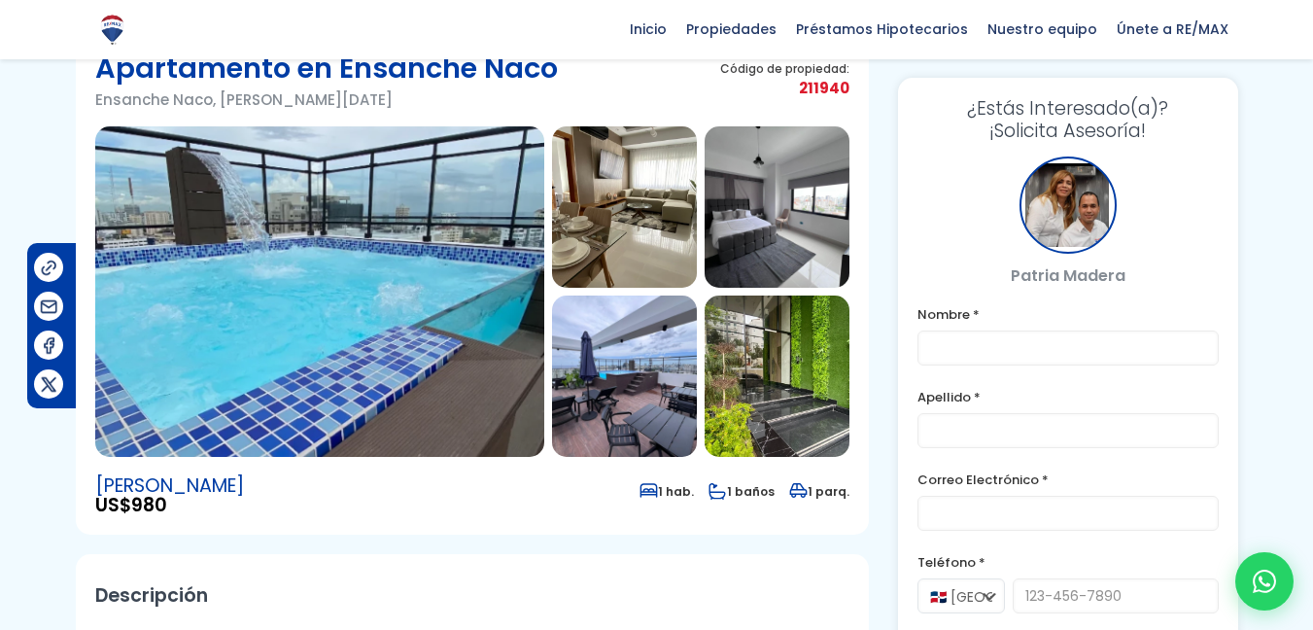
click at [424, 216] on img at bounding box center [319, 291] width 449 height 330
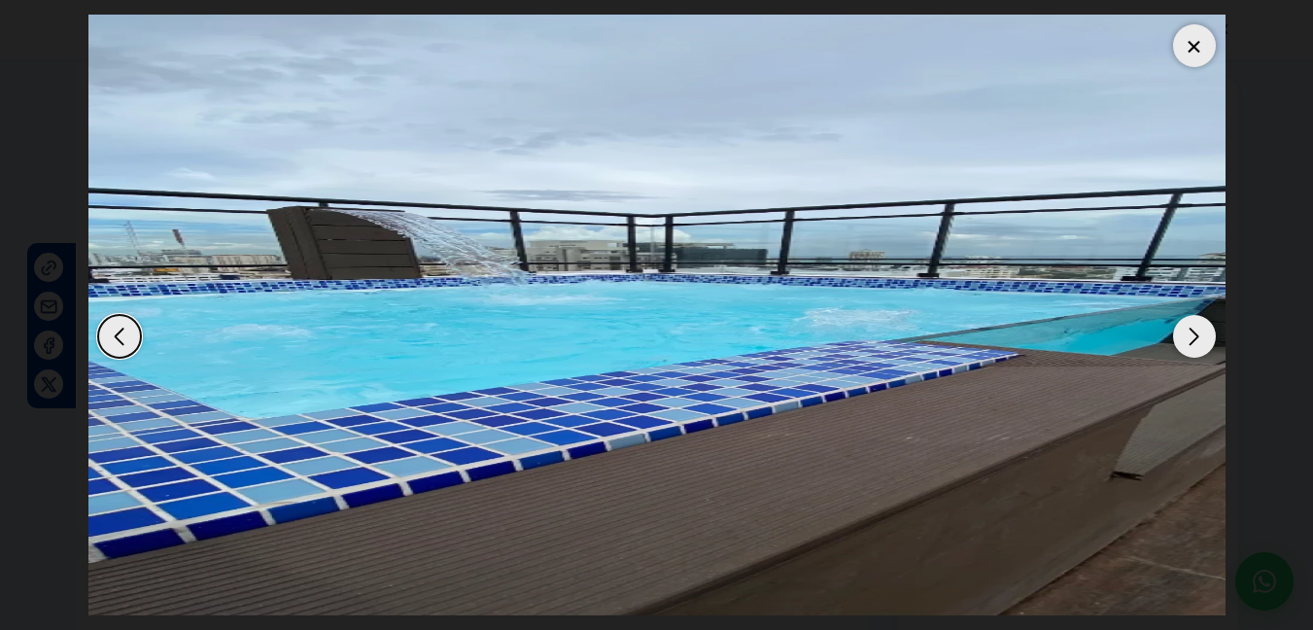
click at [1205, 332] on div "Next slide" at bounding box center [1194, 336] width 43 height 43
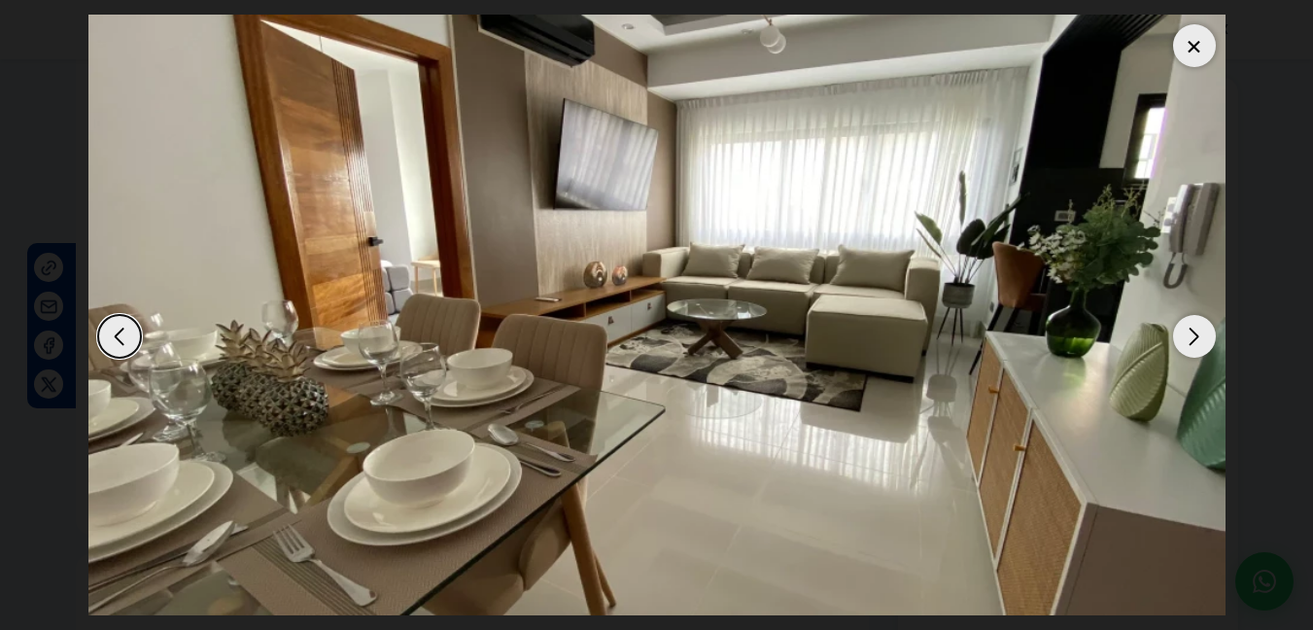
click at [1202, 332] on div "Next slide" at bounding box center [1194, 336] width 43 height 43
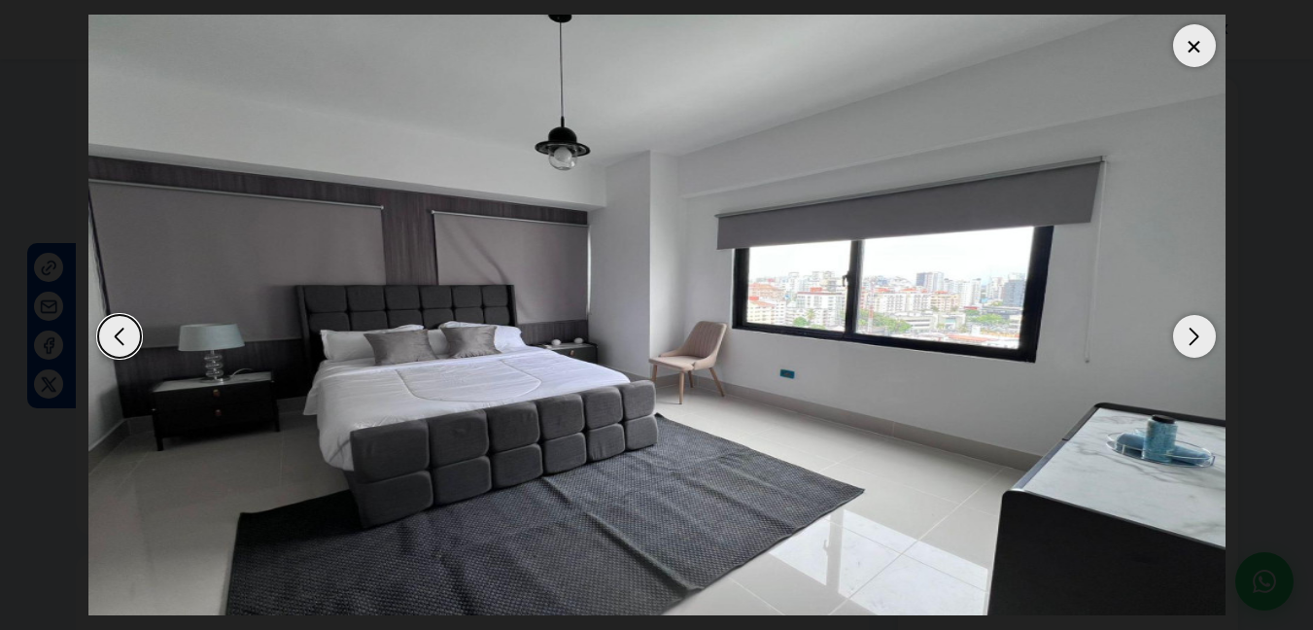
click at [1202, 332] on div "Next slide" at bounding box center [1194, 336] width 43 height 43
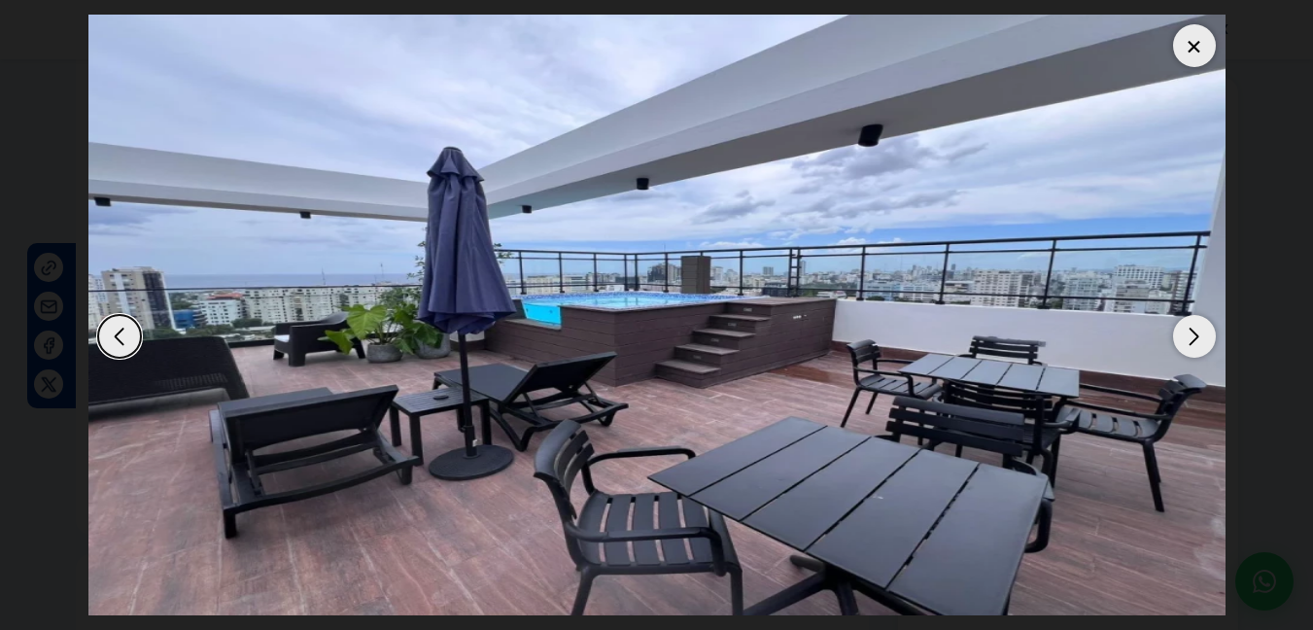
click at [1202, 332] on div "Next slide" at bounding box center [1194, 336] width 43 height 43
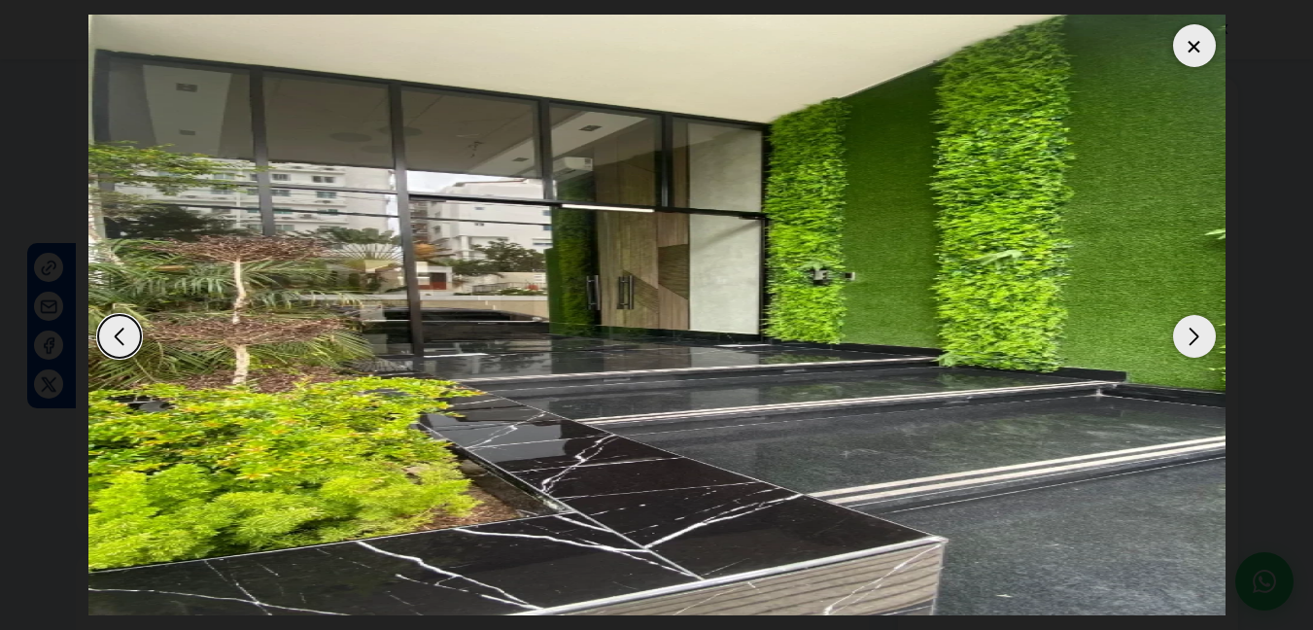
click at [1202, 332] on div "Next slide" at bounding box center [1194, 336] width 43 height 43
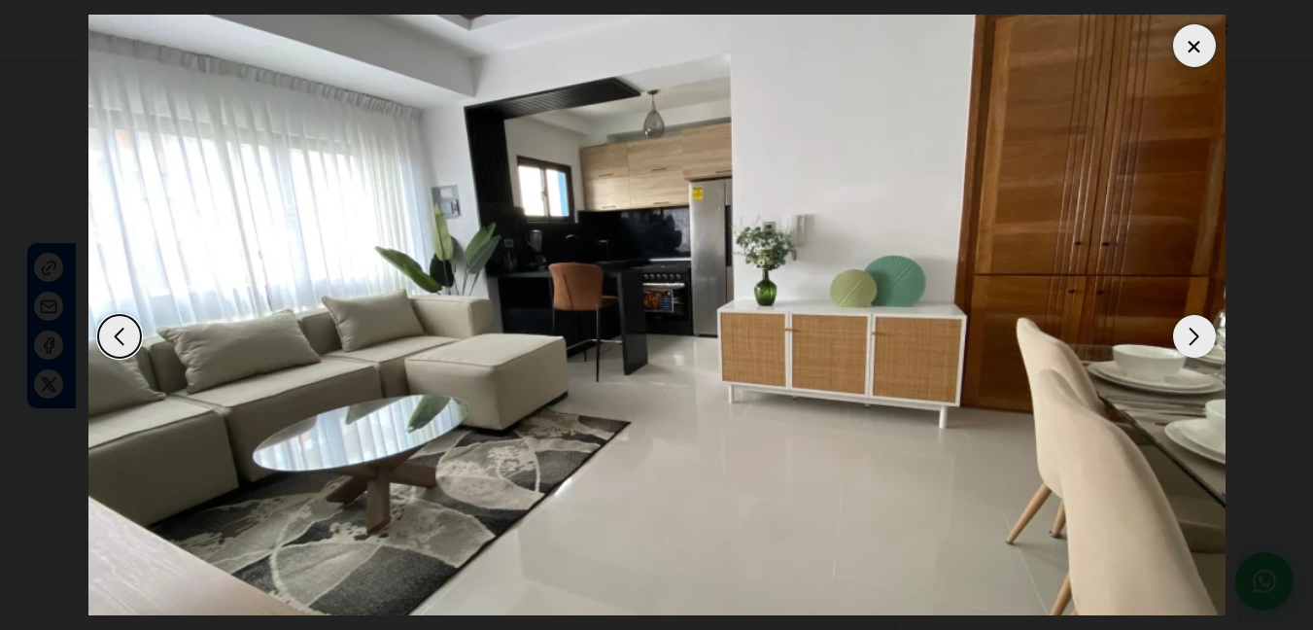
click at [1202, 332] on div "Next slide" at bounding box center [1194, 336] width 43 height 43
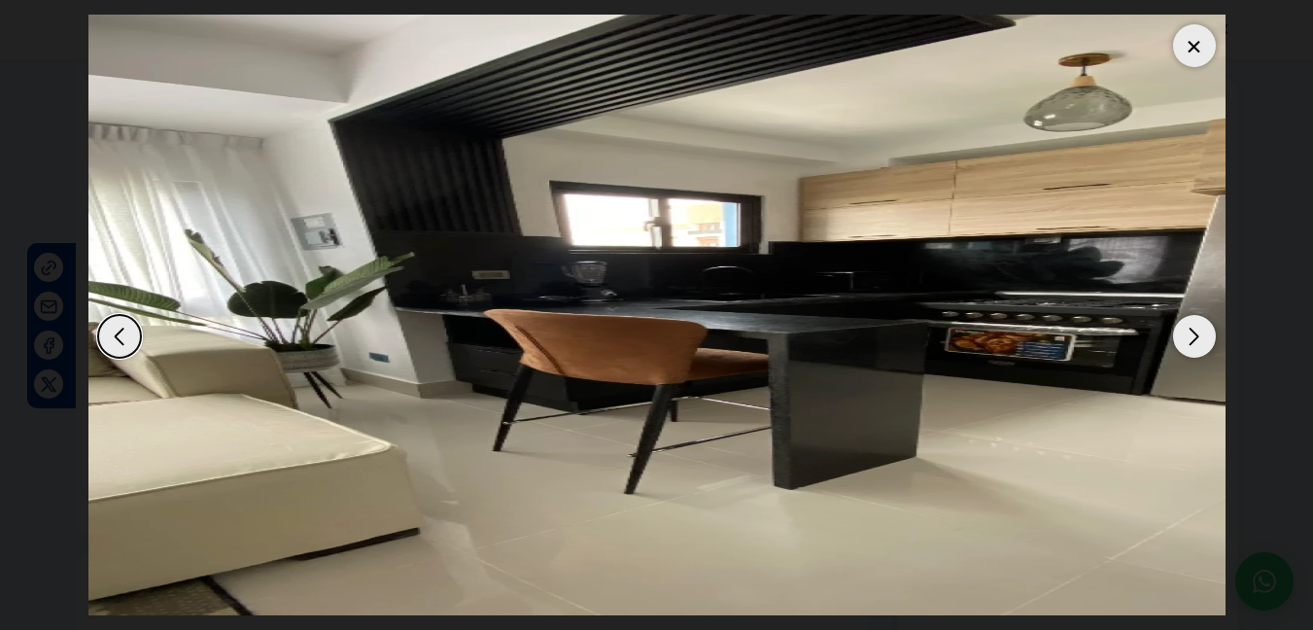
click at [1202, 332] on div "Next slide" at bounding box center [1194, 336] width 43 height 43
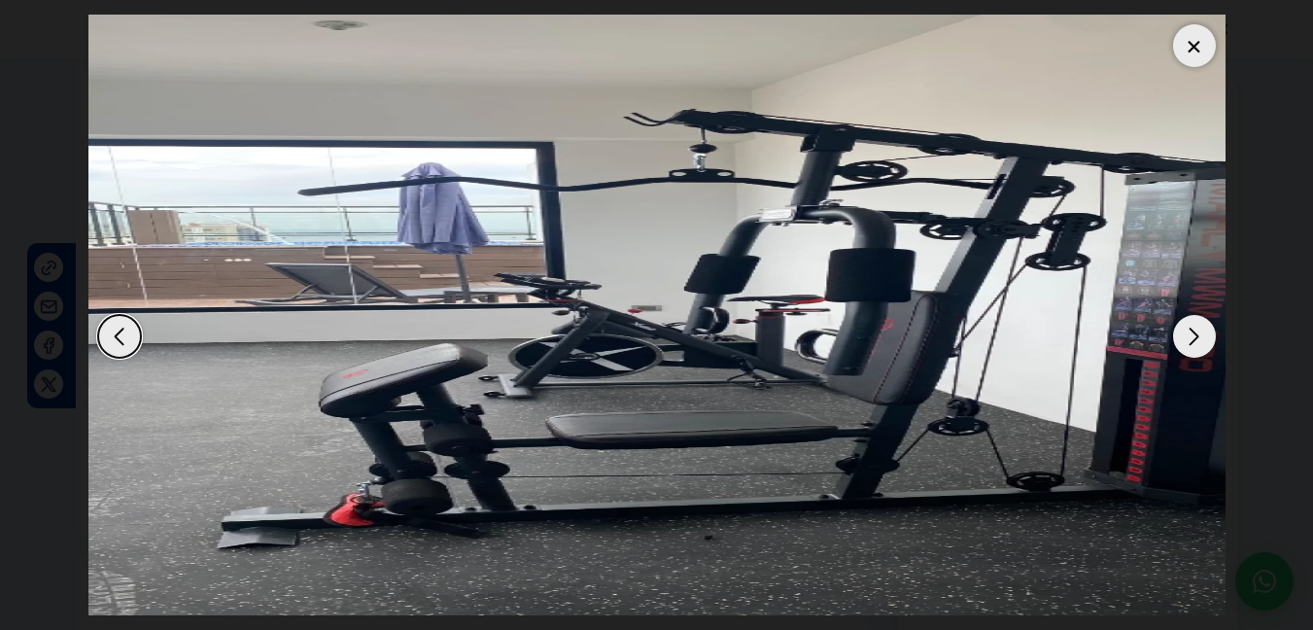
click at [1202, 332] on div "Next slide" at bounding box center [1194, 336] width 43 height 43
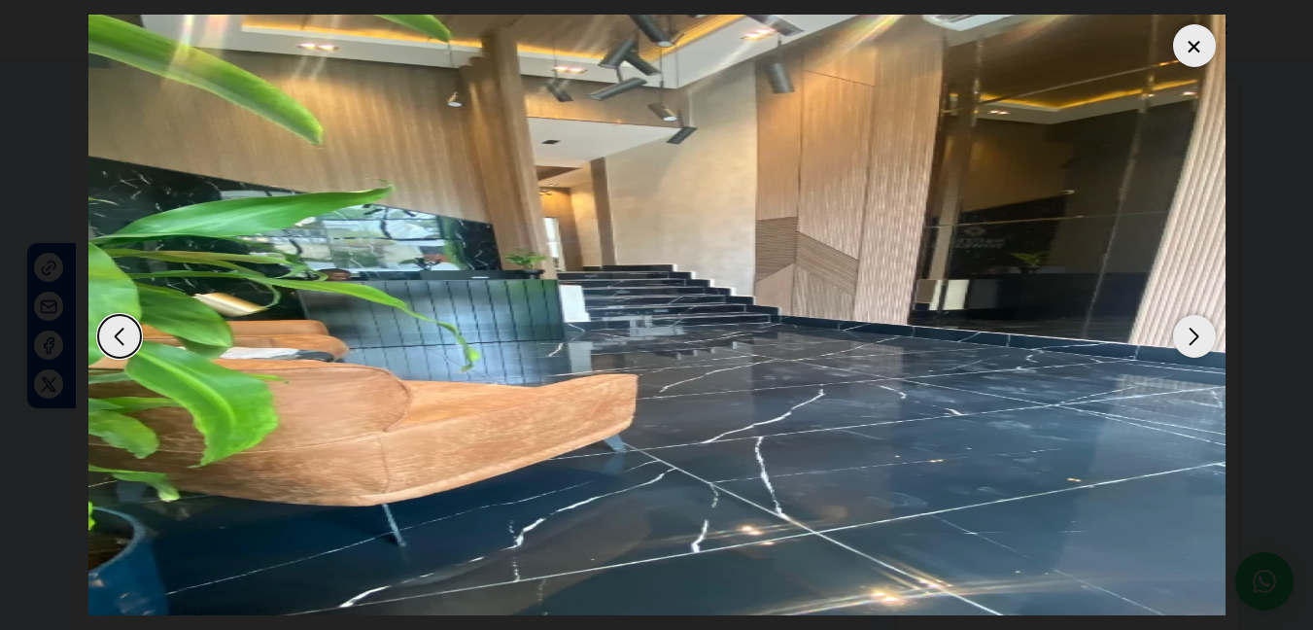
click at [1195, 52] on div at bounding box center [1194, 45] width 43 height 43
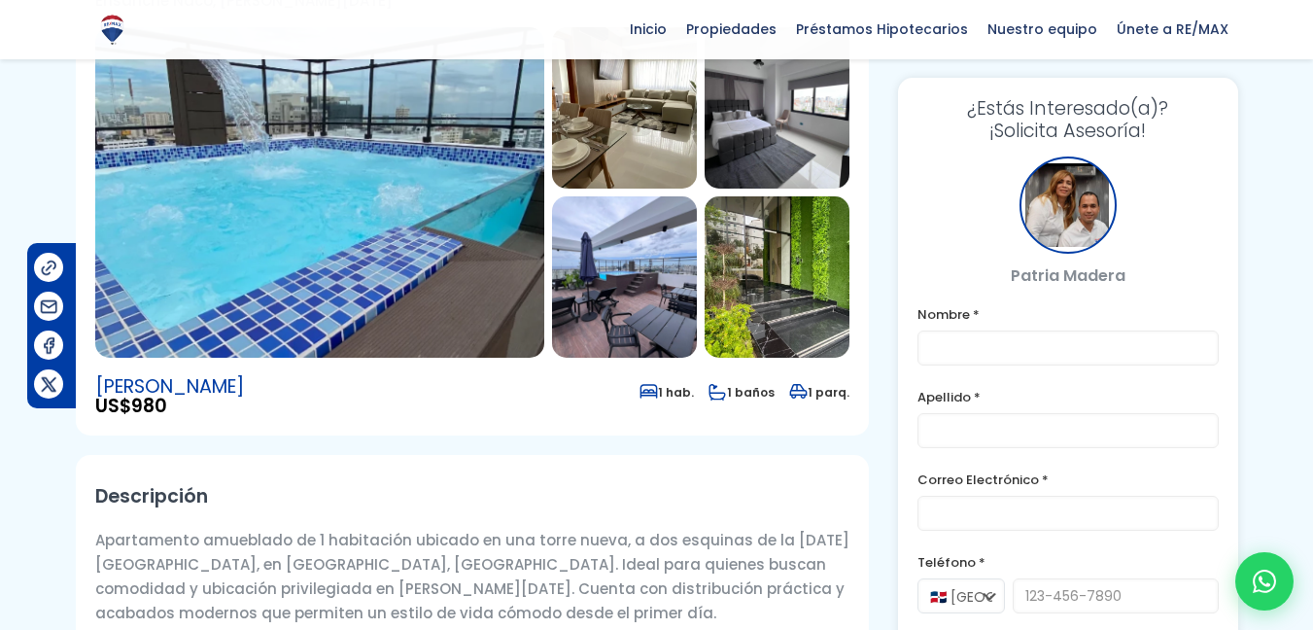
scroll to position [194, 0]
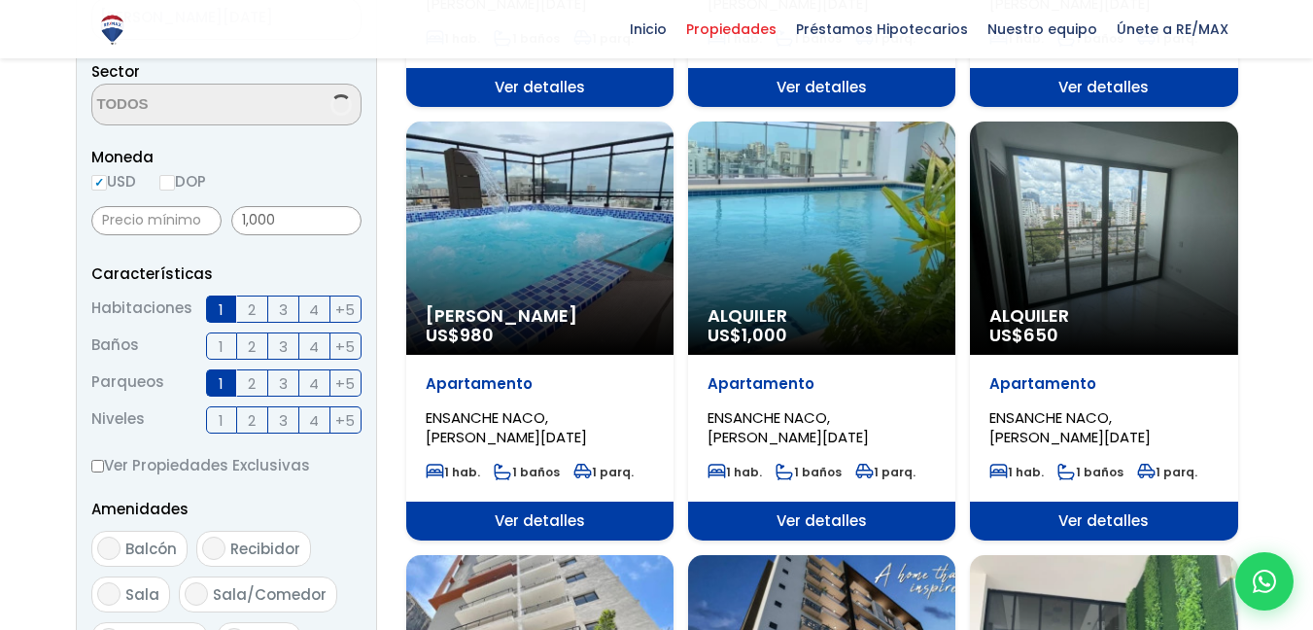
scroll to position [779, 0]
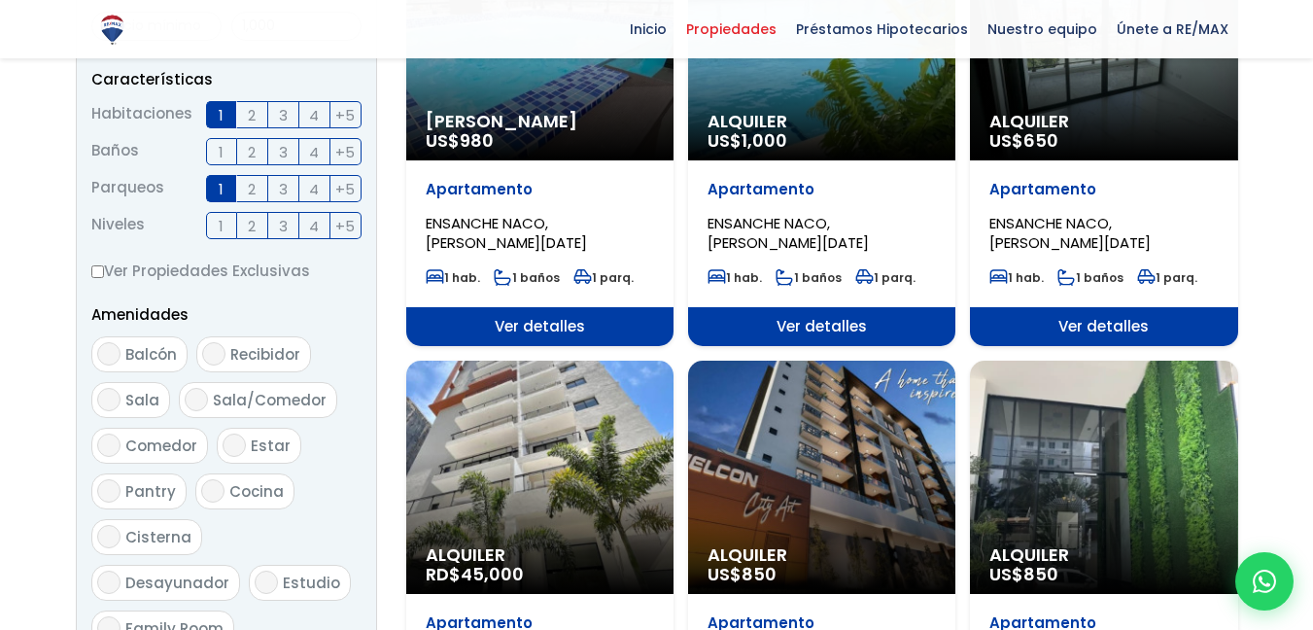
select select "182"
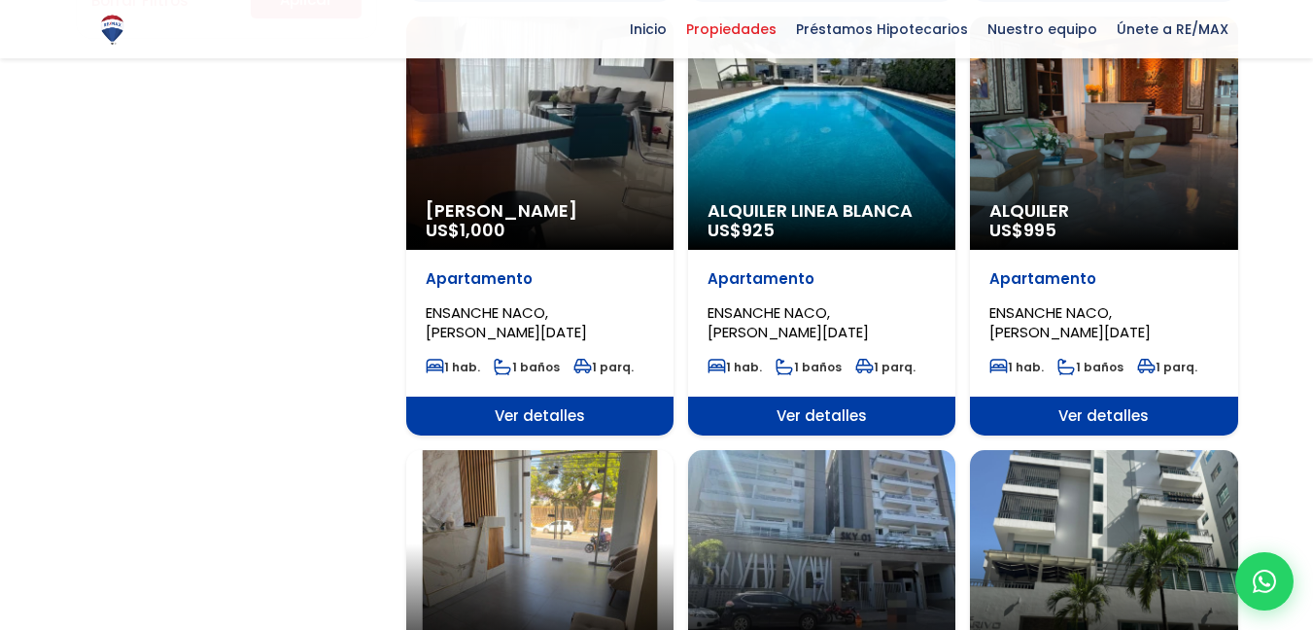
scroll to position [1459, 0]
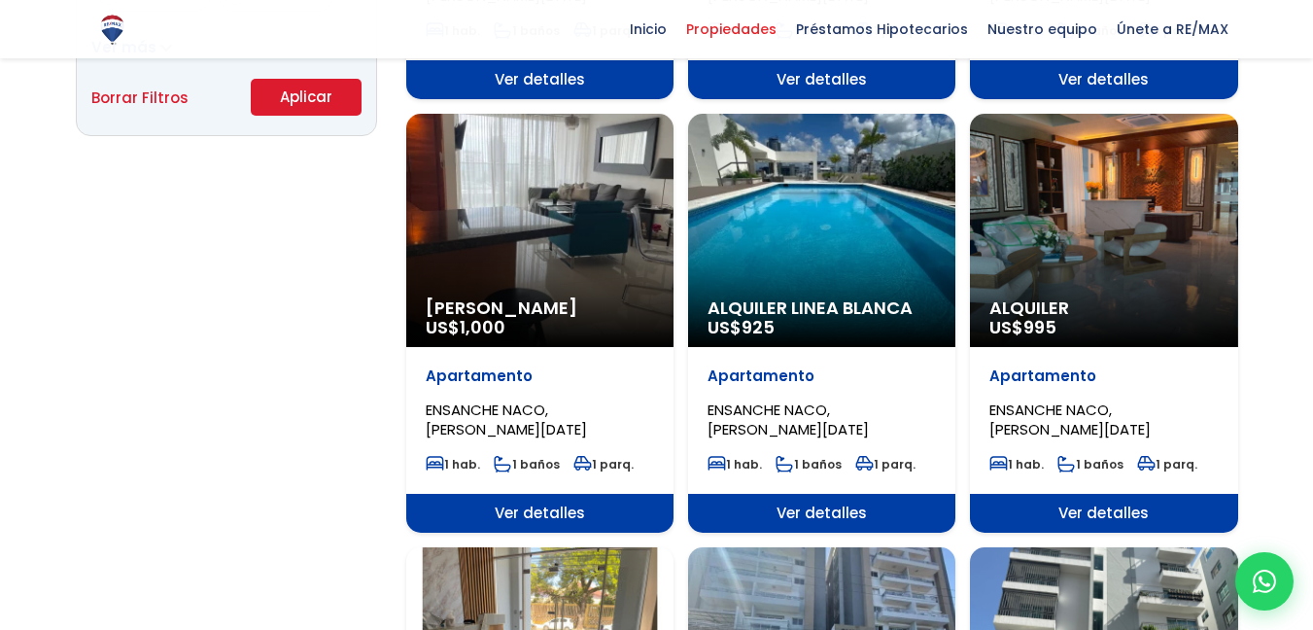
click at [538, 227] on div "Alquiler Amueblado US$ 1,000" at bounding box center [539, 230] width 267 height 233
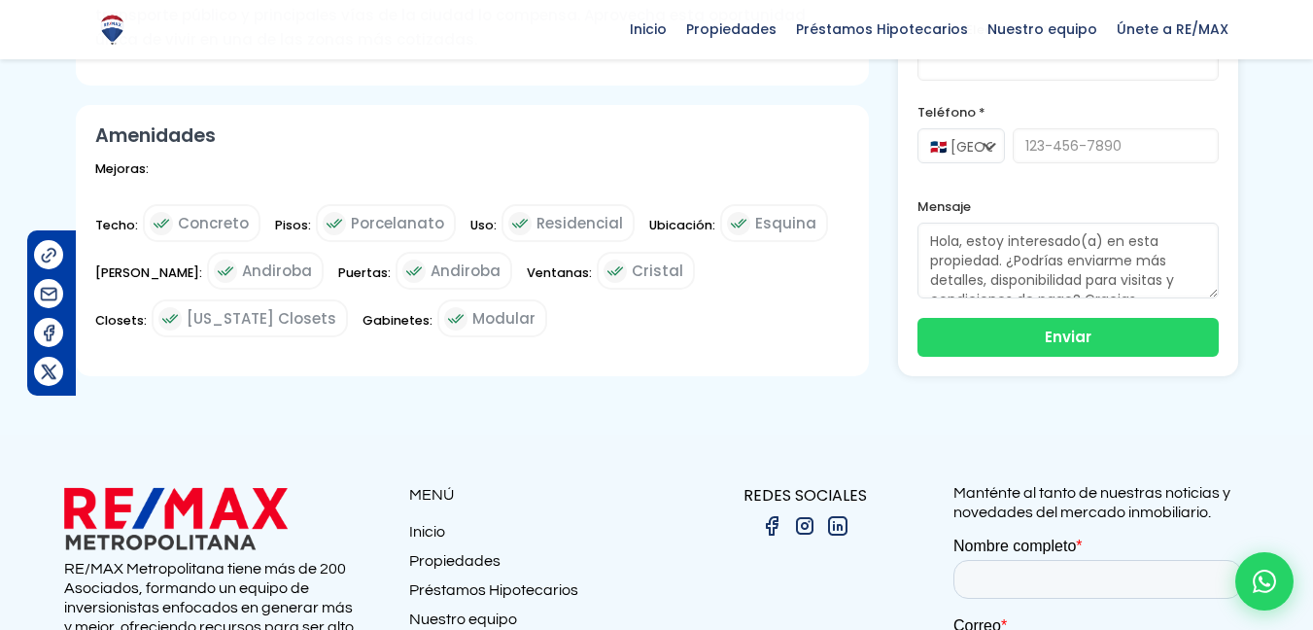
scroll to position [875, 0]
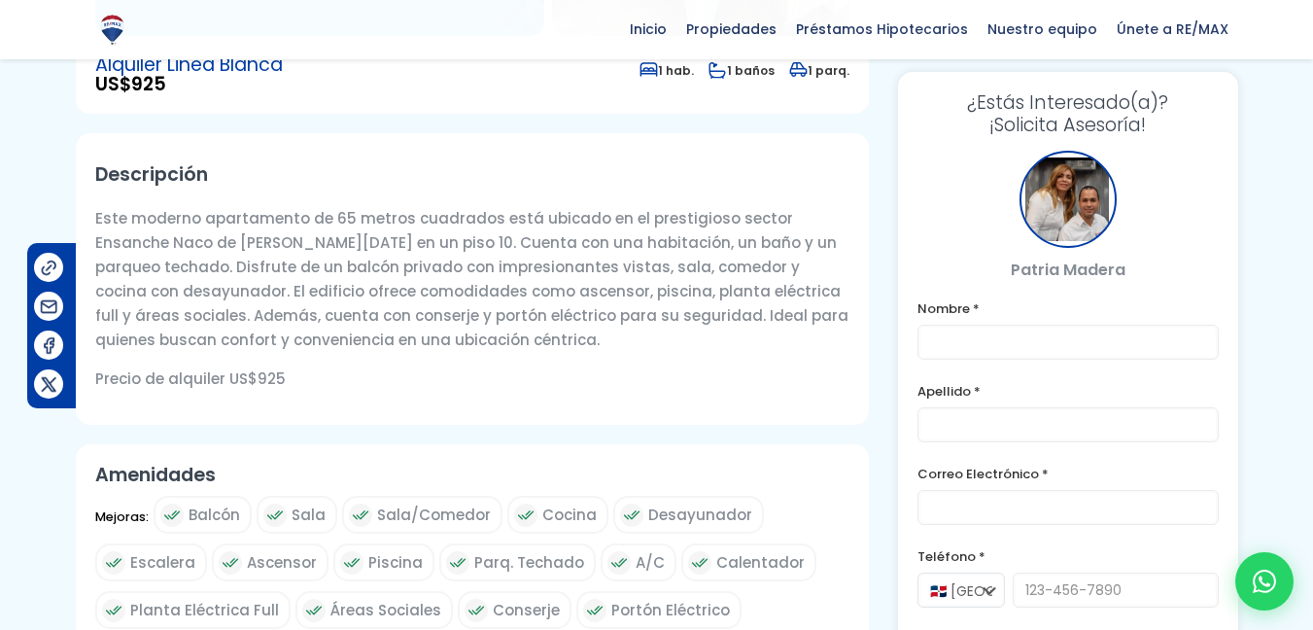
scroll to position [486, 0]
